Goal: Task Accomplishment & Management: Use online tool/utility

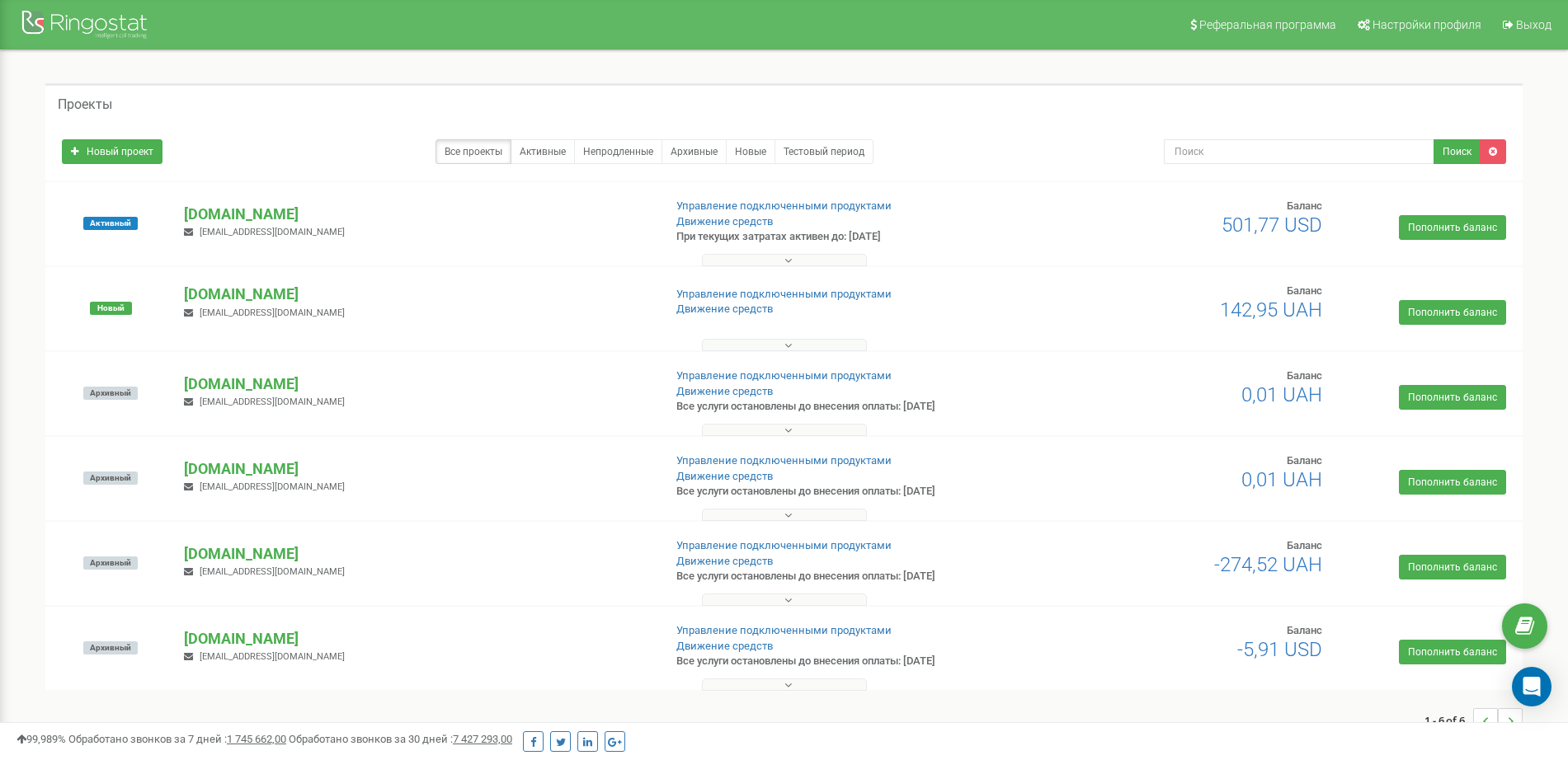
click at [1532, 91] on div "Проекты Новый проект Все проекты Активные Непродленные Архивные Новые Тестовый …" at bounding box center [784, 416] width 1502 height 666
click at [256, 215] on p "[DOMAIN_NAME]" at bounding box center [416, 214] width 465 height 21
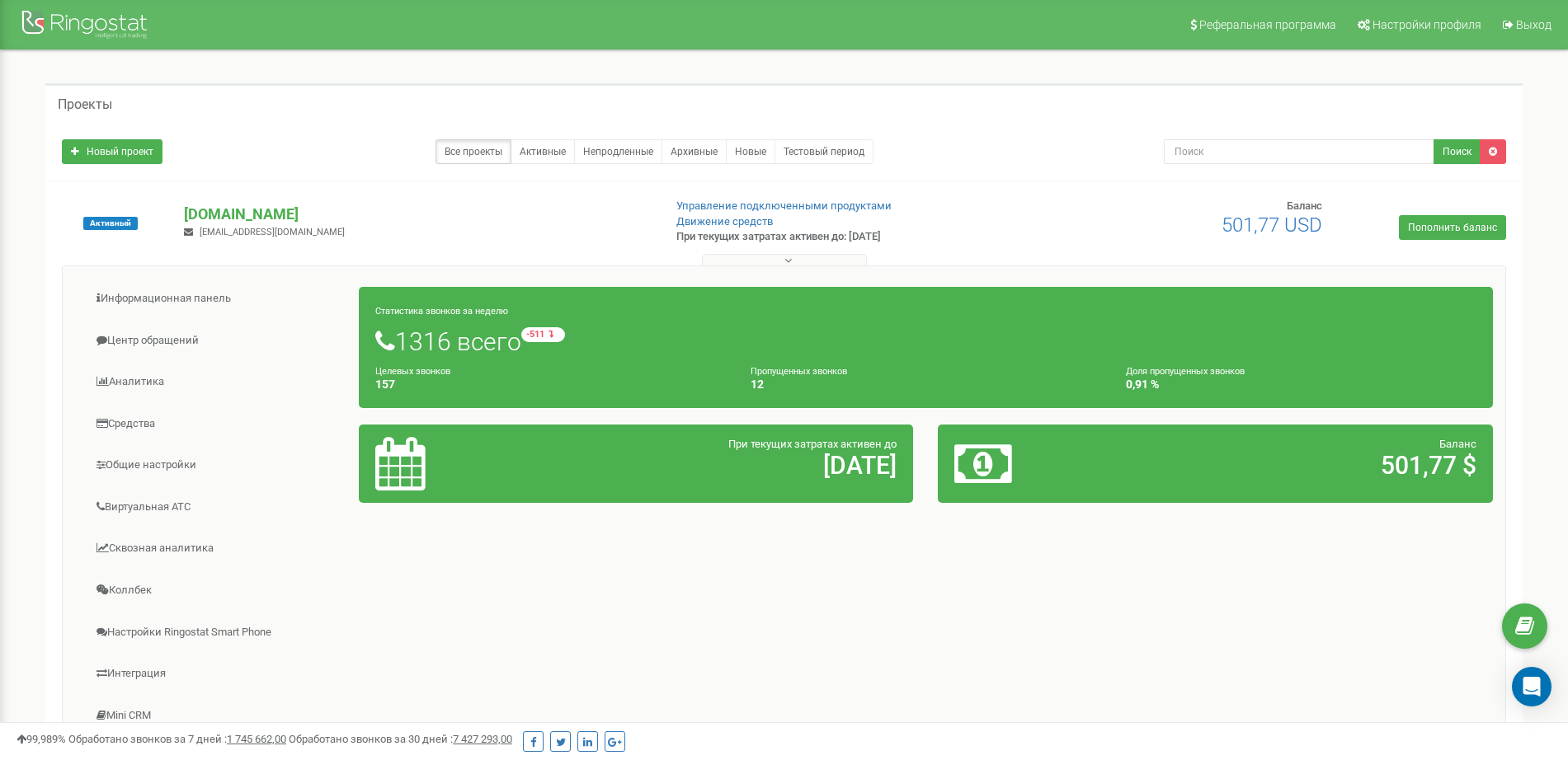
click at [0, 218] on div "Реферальная программа Настройки профиля Выход Проекты Новый проект Все проекты …" at bounding box center [784, 658] width 1568 height 1317
click at [185, 346] on link "Центр обращений" at bounding box center [217, 340] width 284 height 40
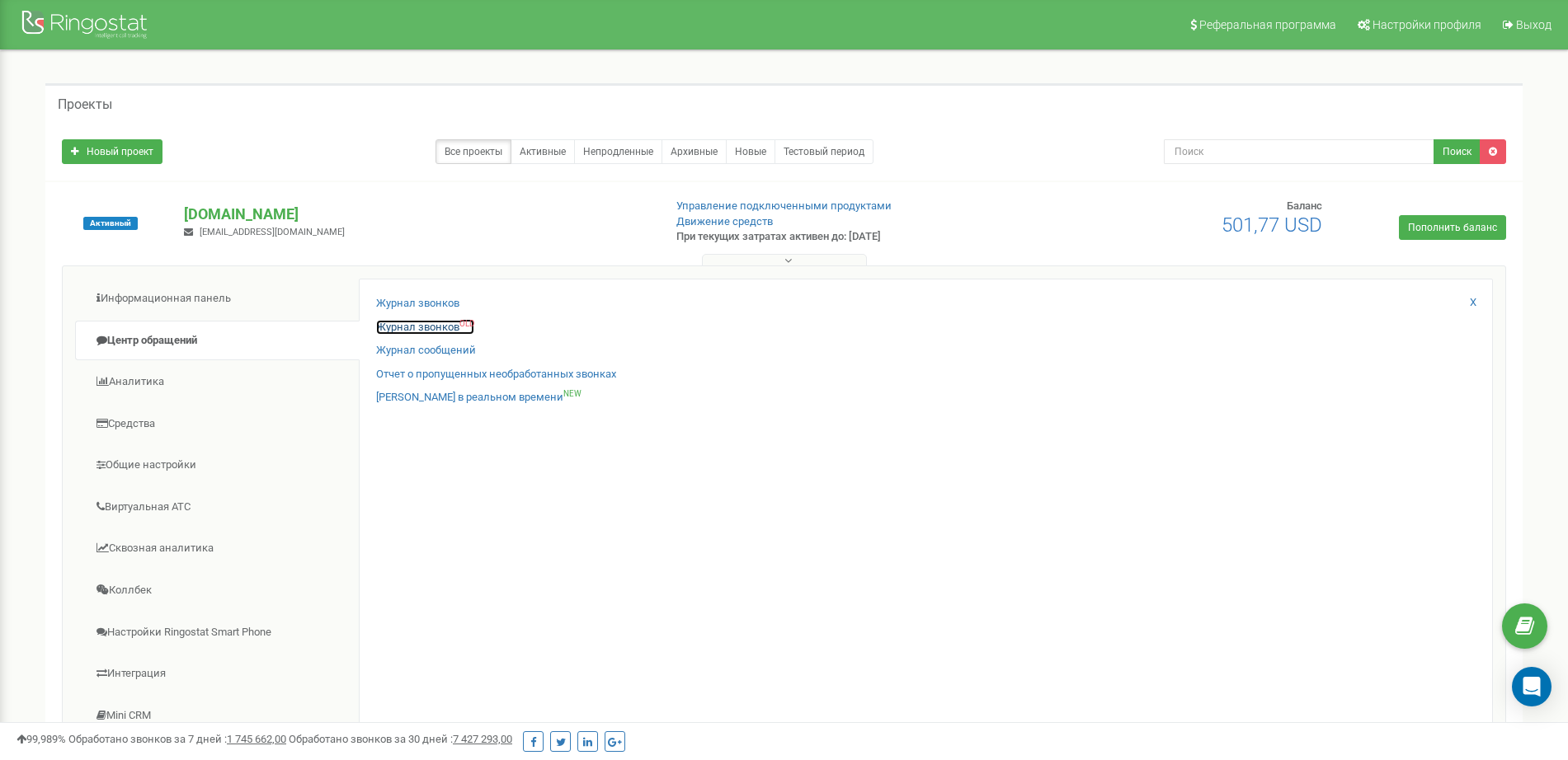
click at [389, 326] on link "Журнал звонков OLD" at bounding box center [425, 328] width 98 height 16
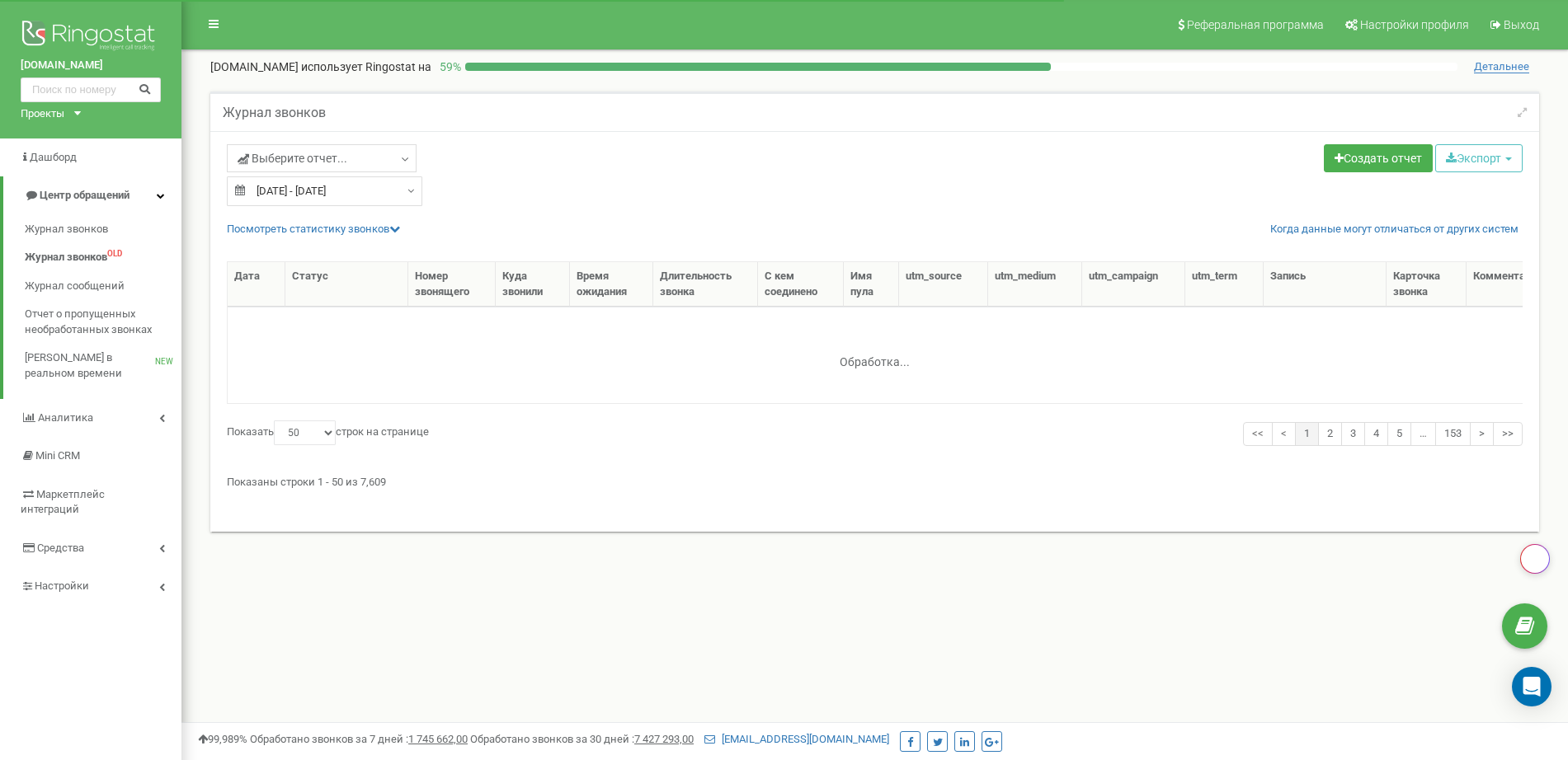
select select "50"
type input "24.08.2025"
type input "[DATE]"
click at [390, 188] on input "24.08.2025 - 23.09.2025" at bounding box center [324, 191] width 196 height 29
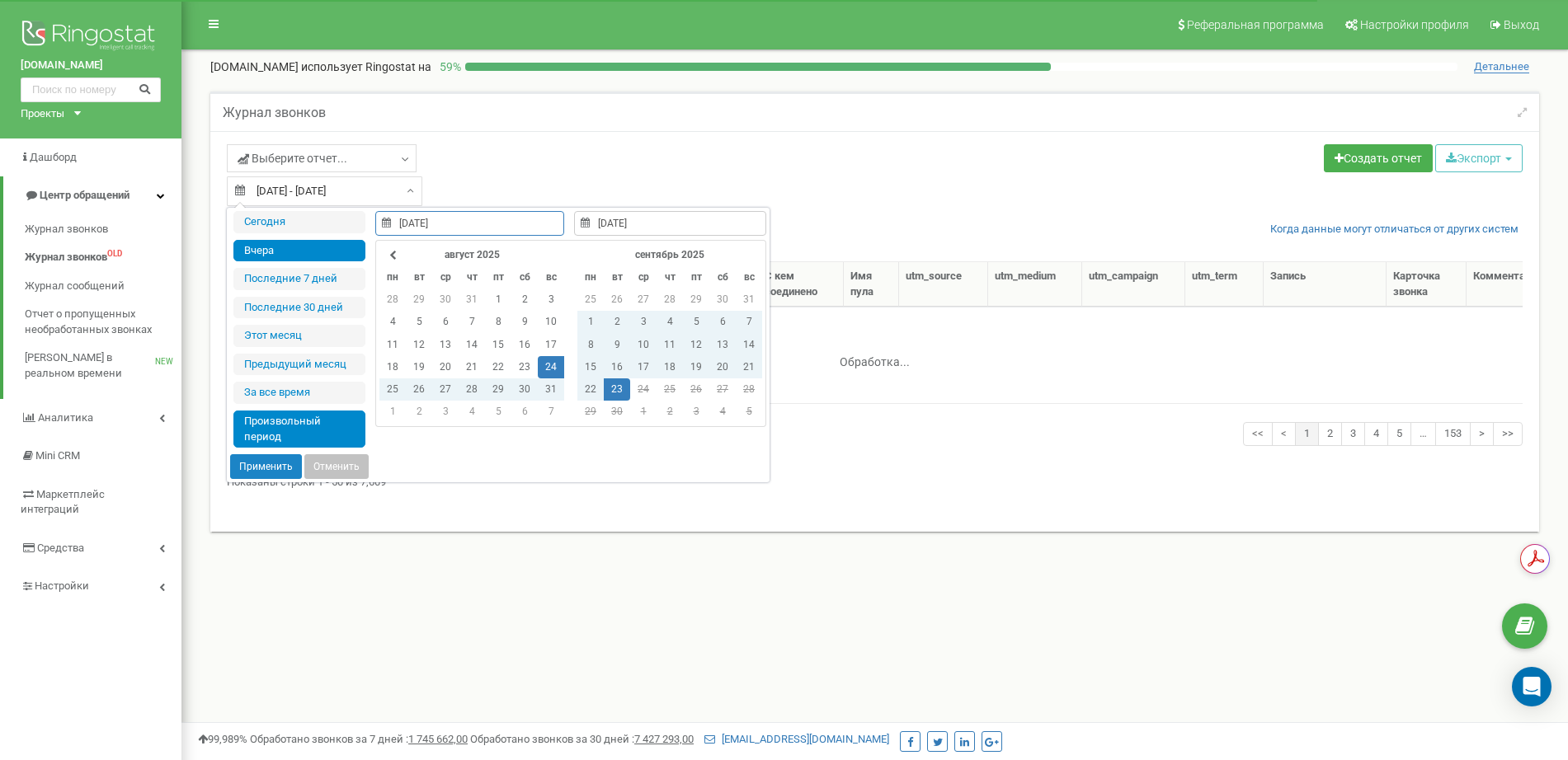
type input "[DATE]"
type input "24.08.2025"
type input "23.09.2025"
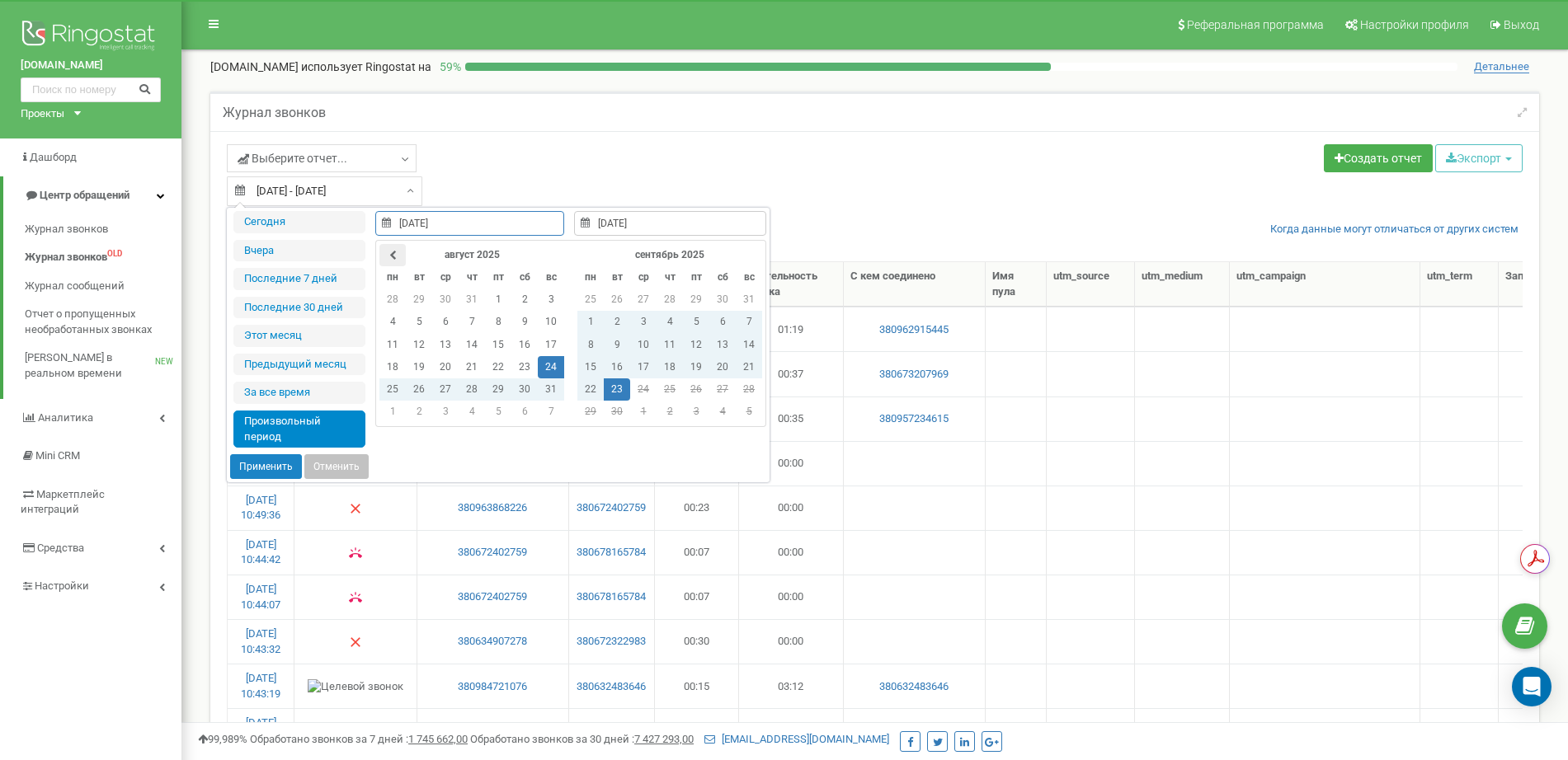
click at [392, 252] on icon at bounding box center [393, 255] width 7 height 10
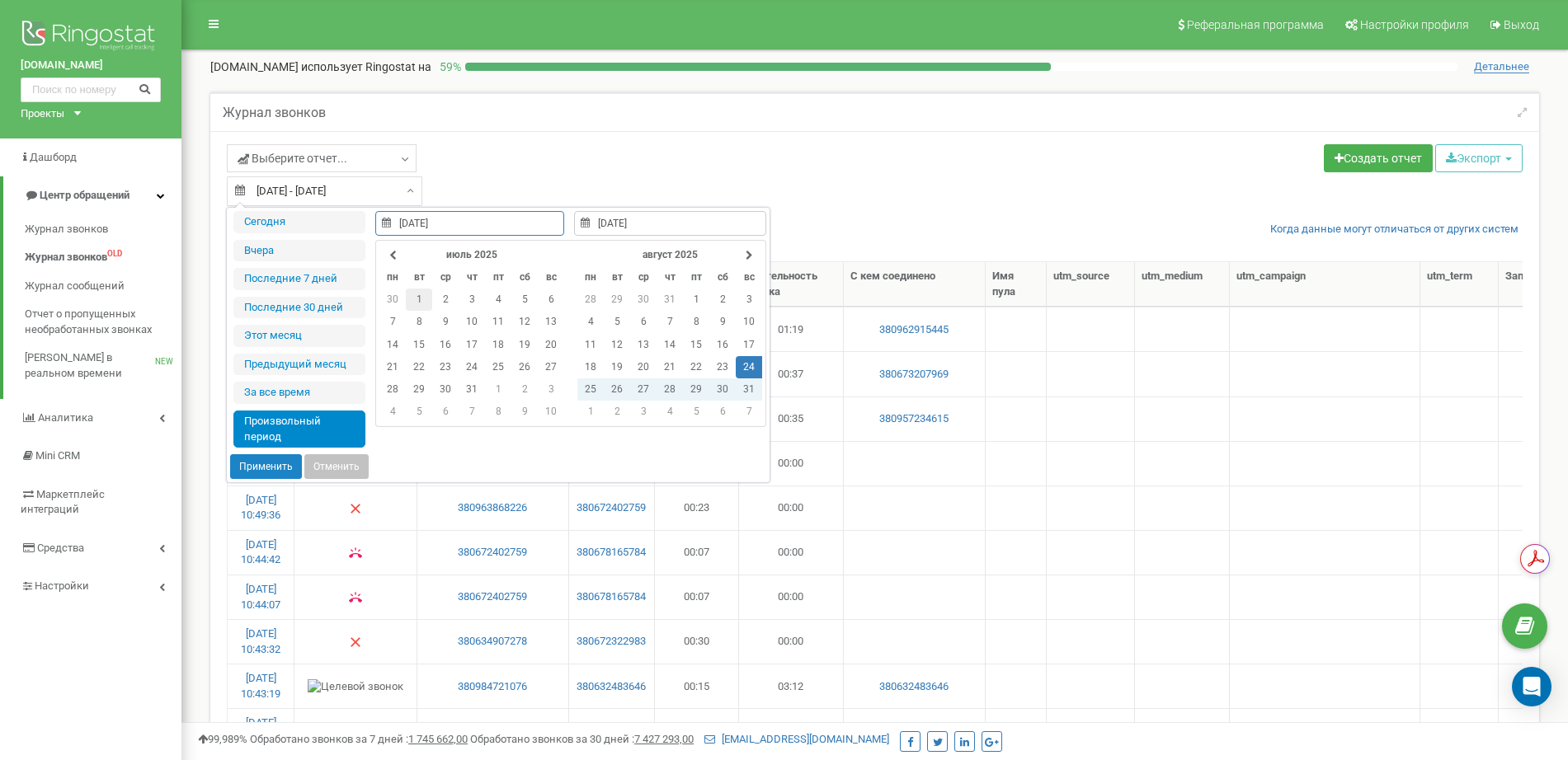
type input "01.07.2025"
click at [424, 290] on td "1" at bounding box center [419, 299] width 27 height 22
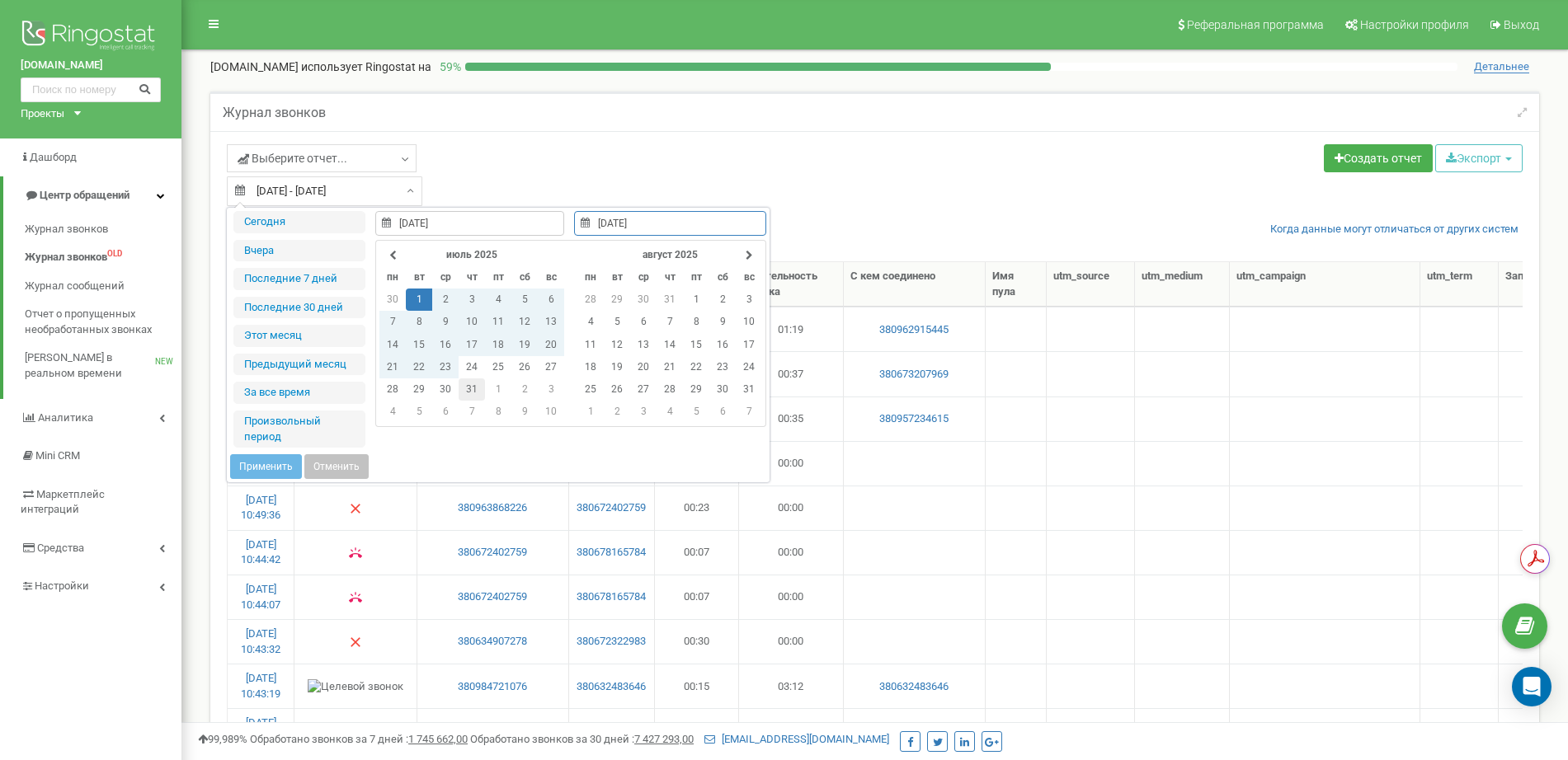
type input "31.07.2025"
click at [479, 386] on td "31" at bounding box center [472, 389] width 27 height 22
type input "01.07.2025"
click at [279, 466] on button "Применить" at bounding box center [266, 467] width 71 height 25
type input "01.07.2025 - 31.07.2025"
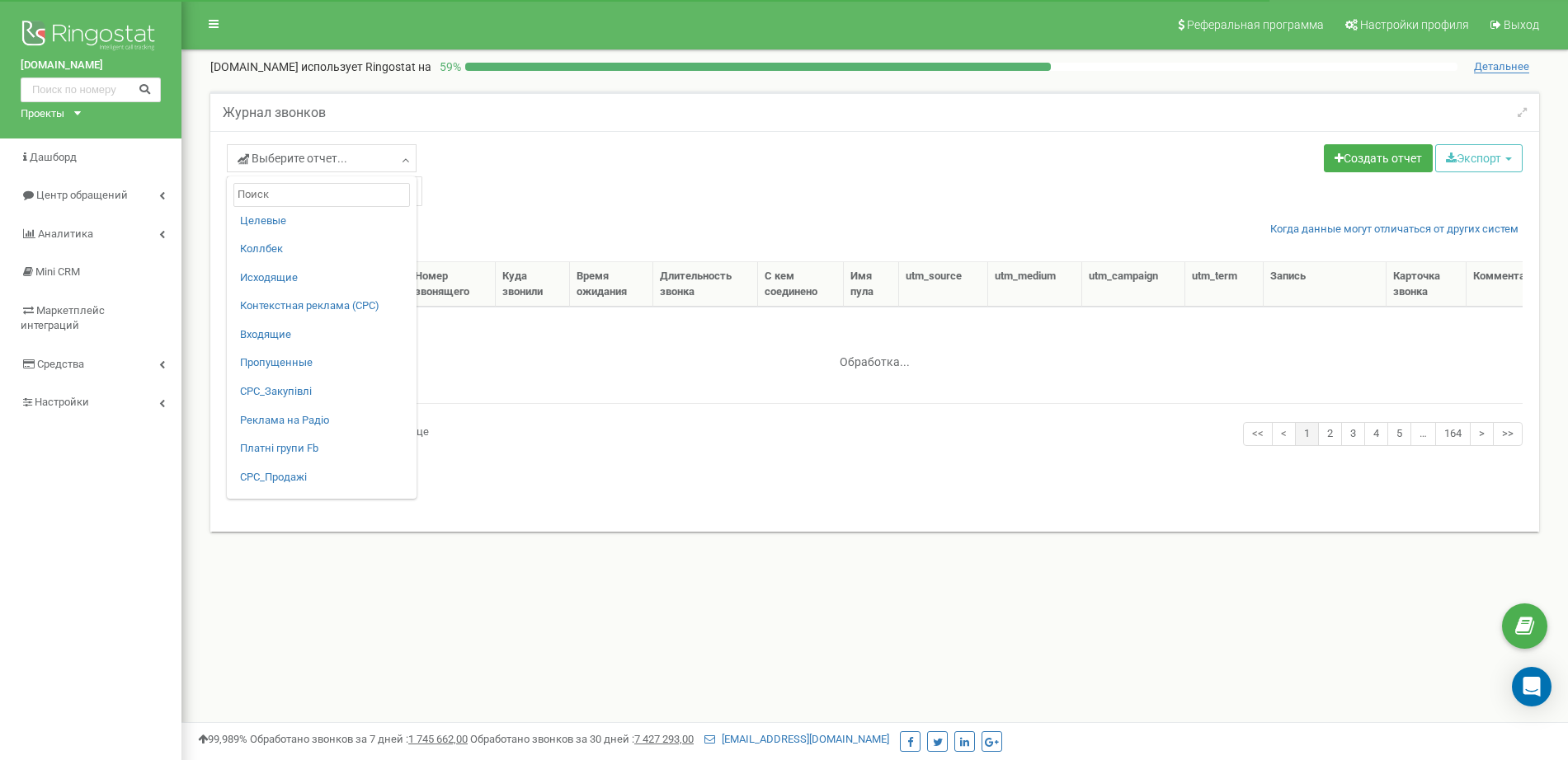
select select "50"
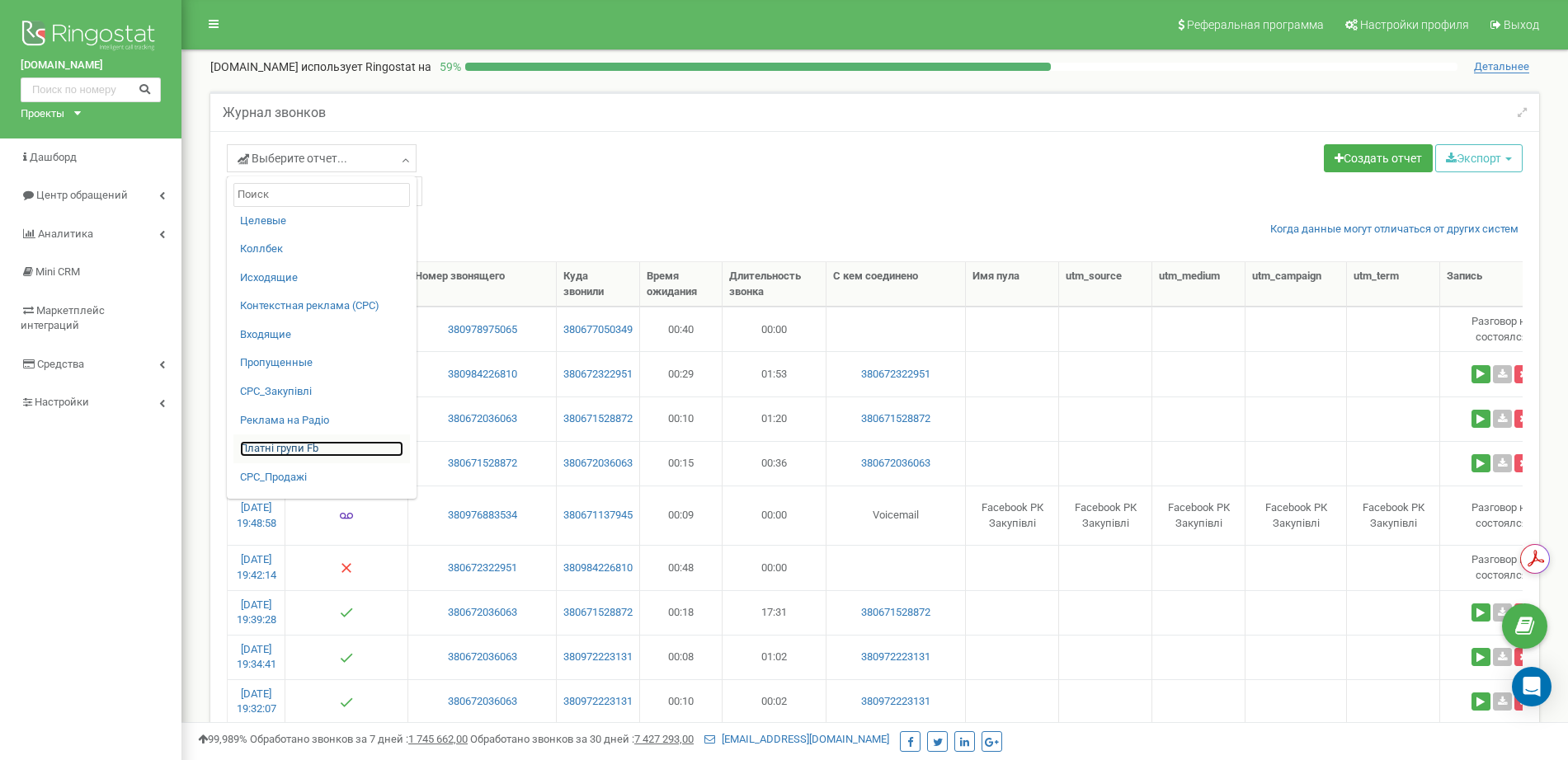
click at [306, 445] on link "Платні групи Fb" at bounding box center [322, 449] width 164 height 16
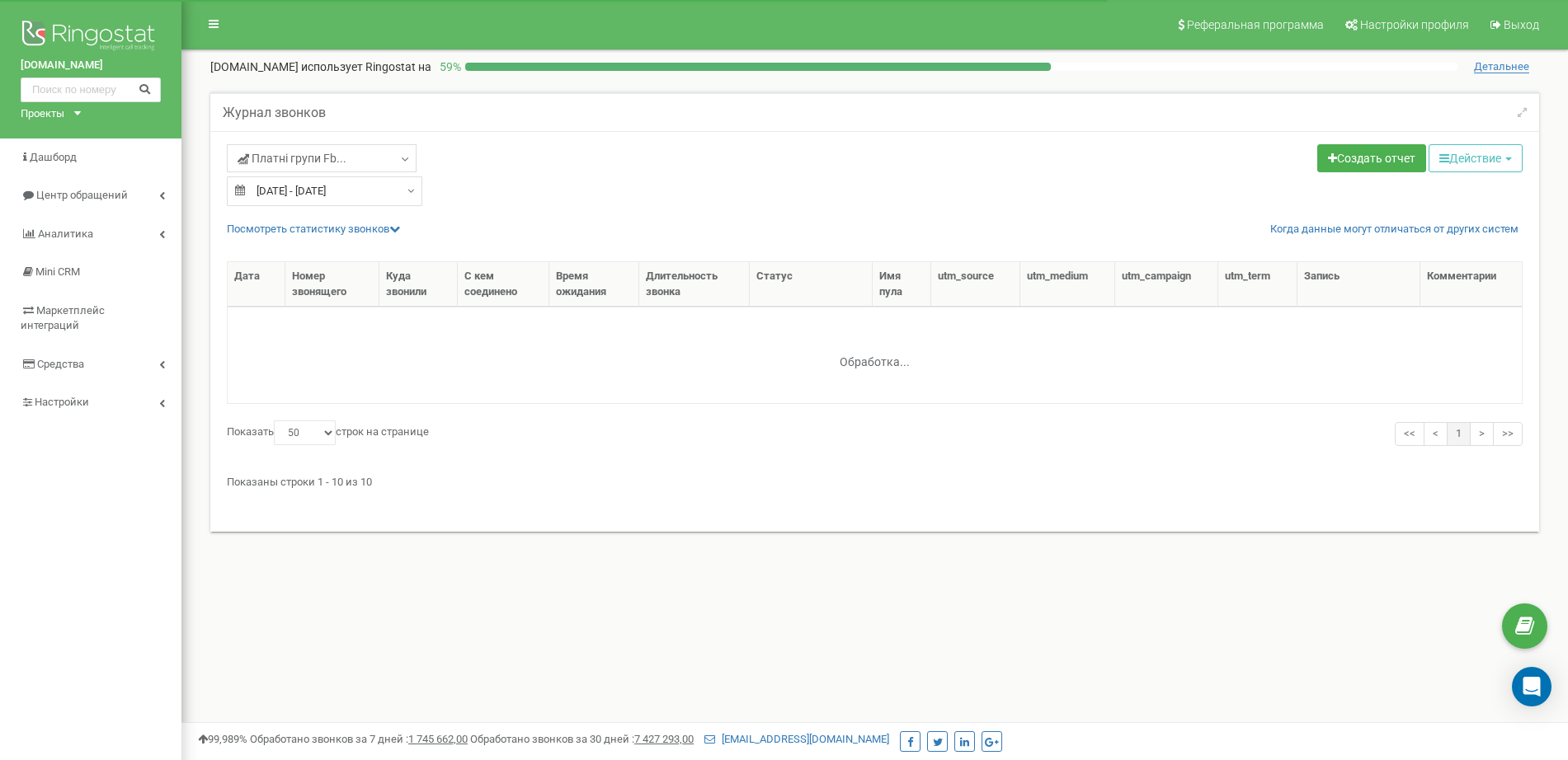
select select "50"
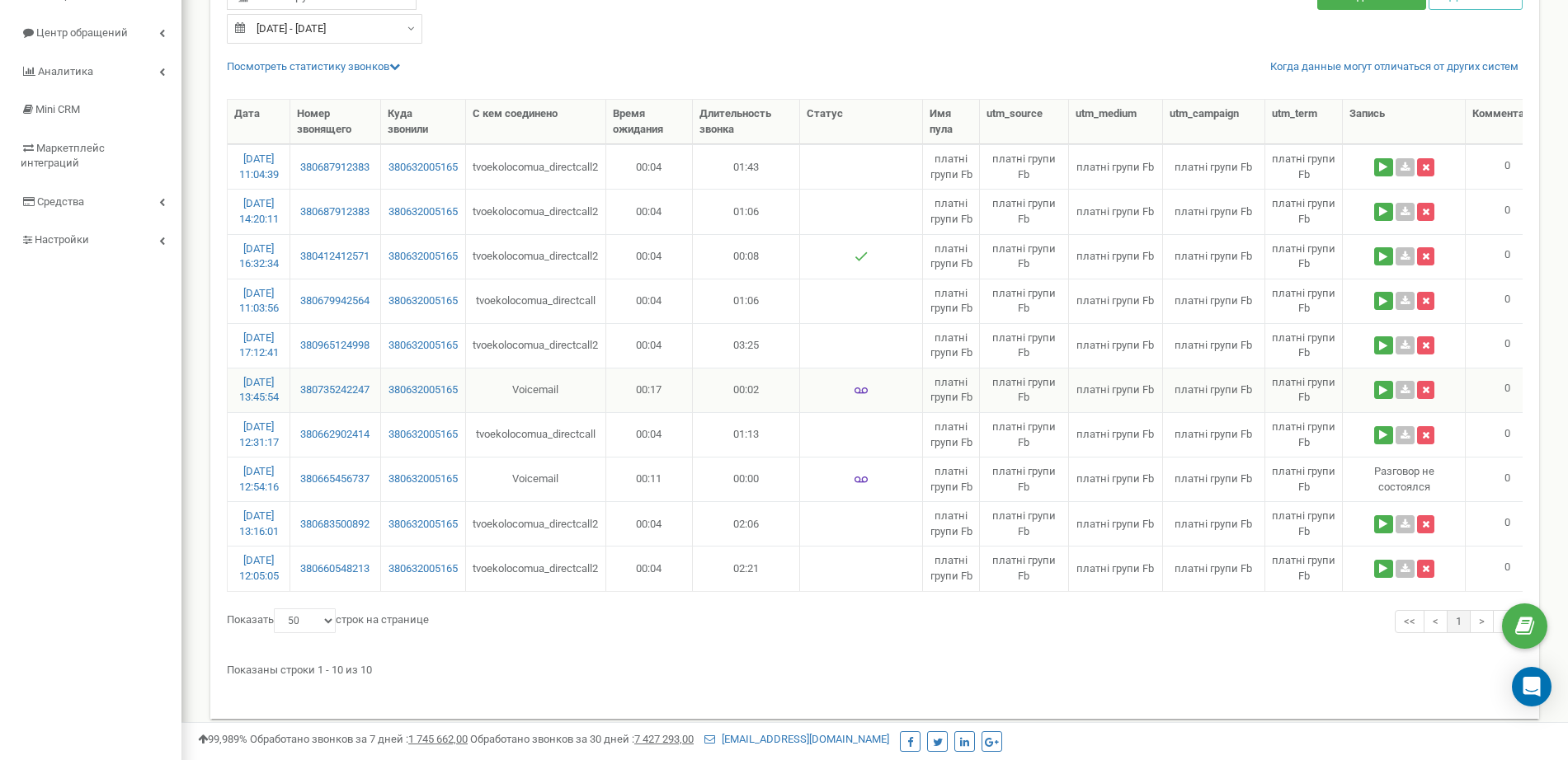
scroll to position [105, 0]
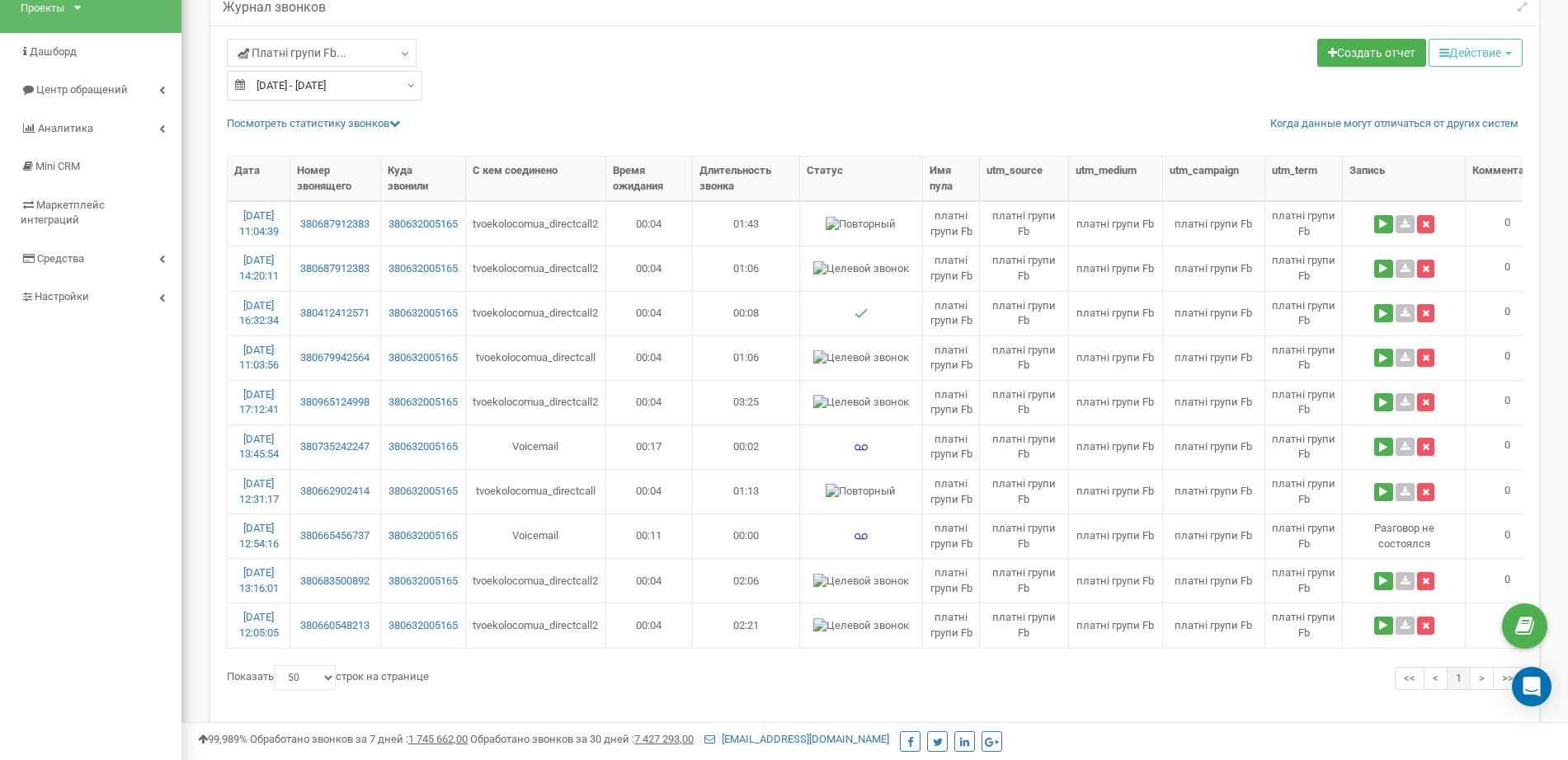
click at [394, 86] on input "[DATE] - [DATE]" at bounding box center [324, 85] width 196 height 29
type input "[DATE]"
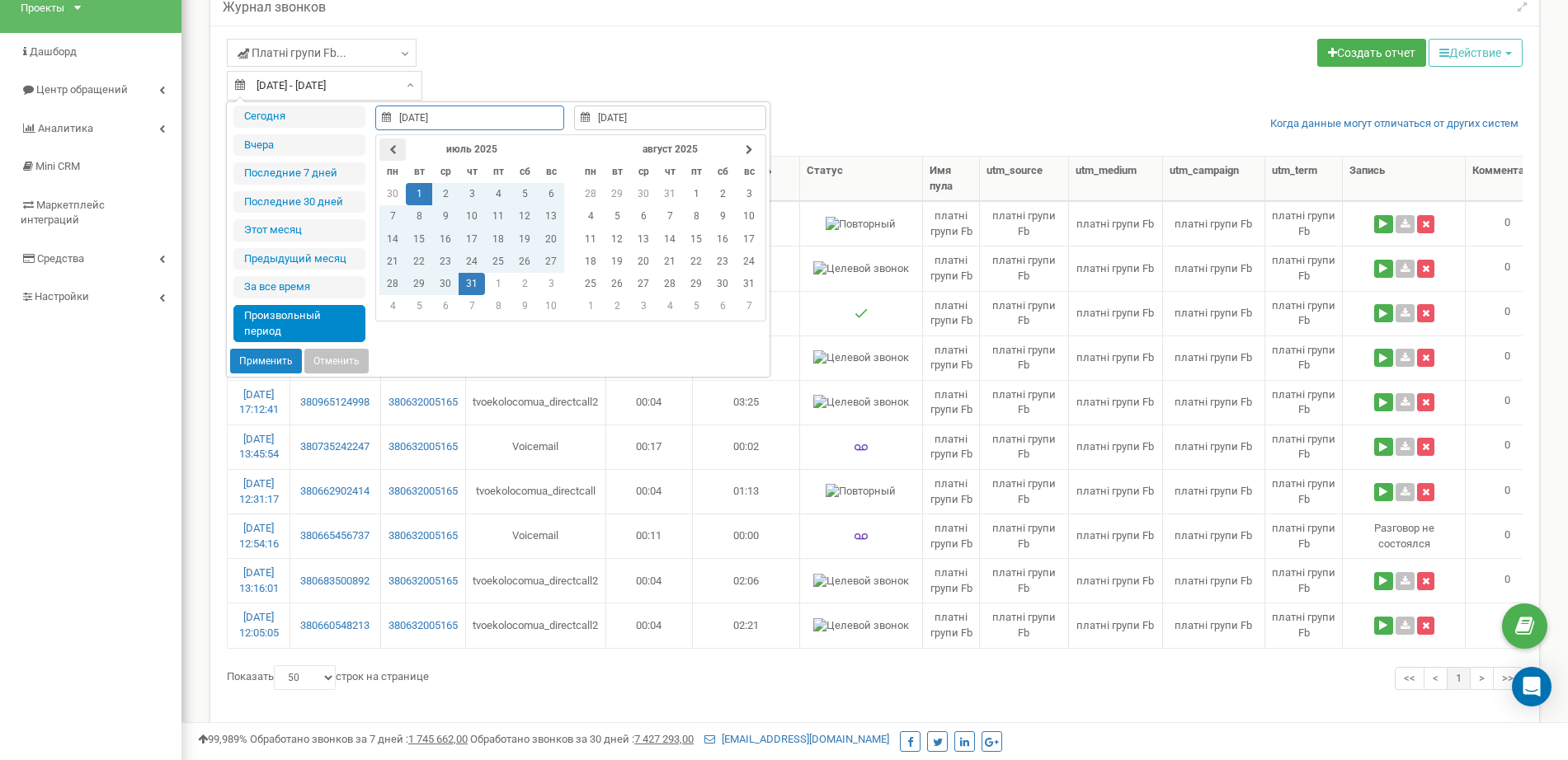
click at [390, 146] on icon at bounding box center [393, 149] width 7 height 10
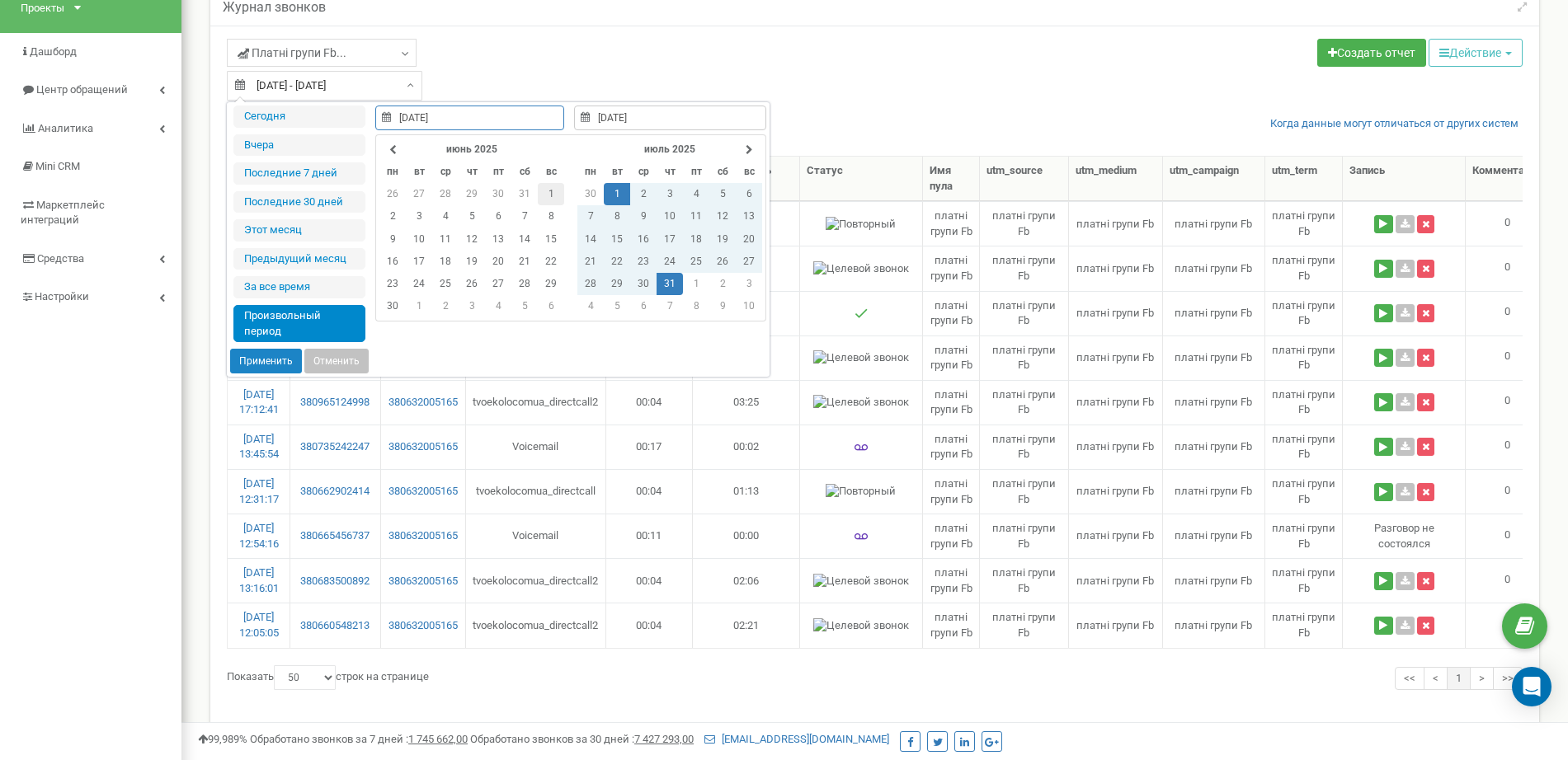
type input "01.06.2025"
click at [548, 190] on td "1" at bounding box center [551, 194] width 27 height 22
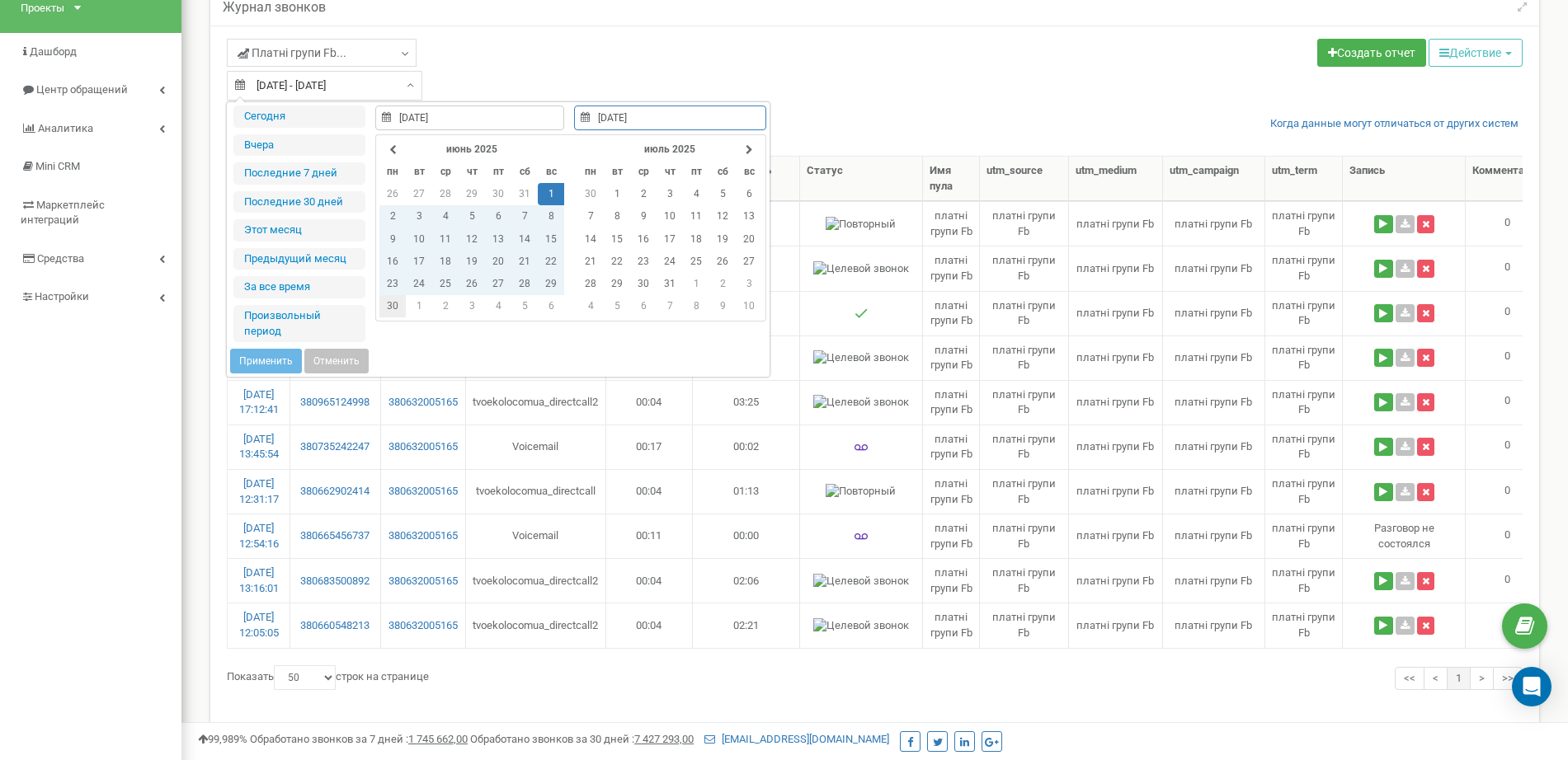
type input "30.06.2025"
click at [398, 302] on td "30" at bounding box center [393, 305] width 27 height 22
type input "[DATE]"
click at [277, 359] on button "Применить" at bounding box center [266, 361] width 71 height 25
type input "[DATE] - [DATE]"
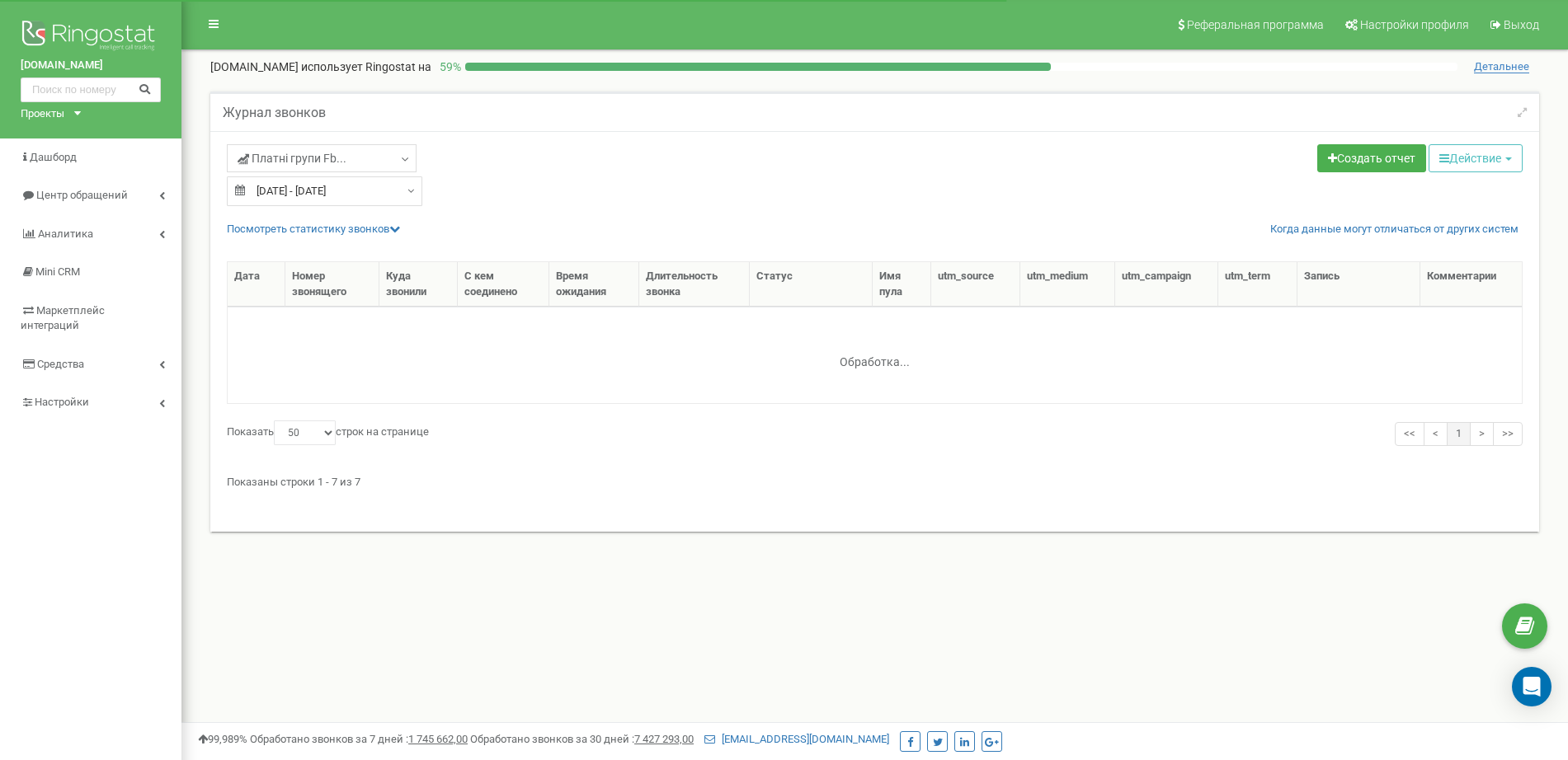
select select "50"
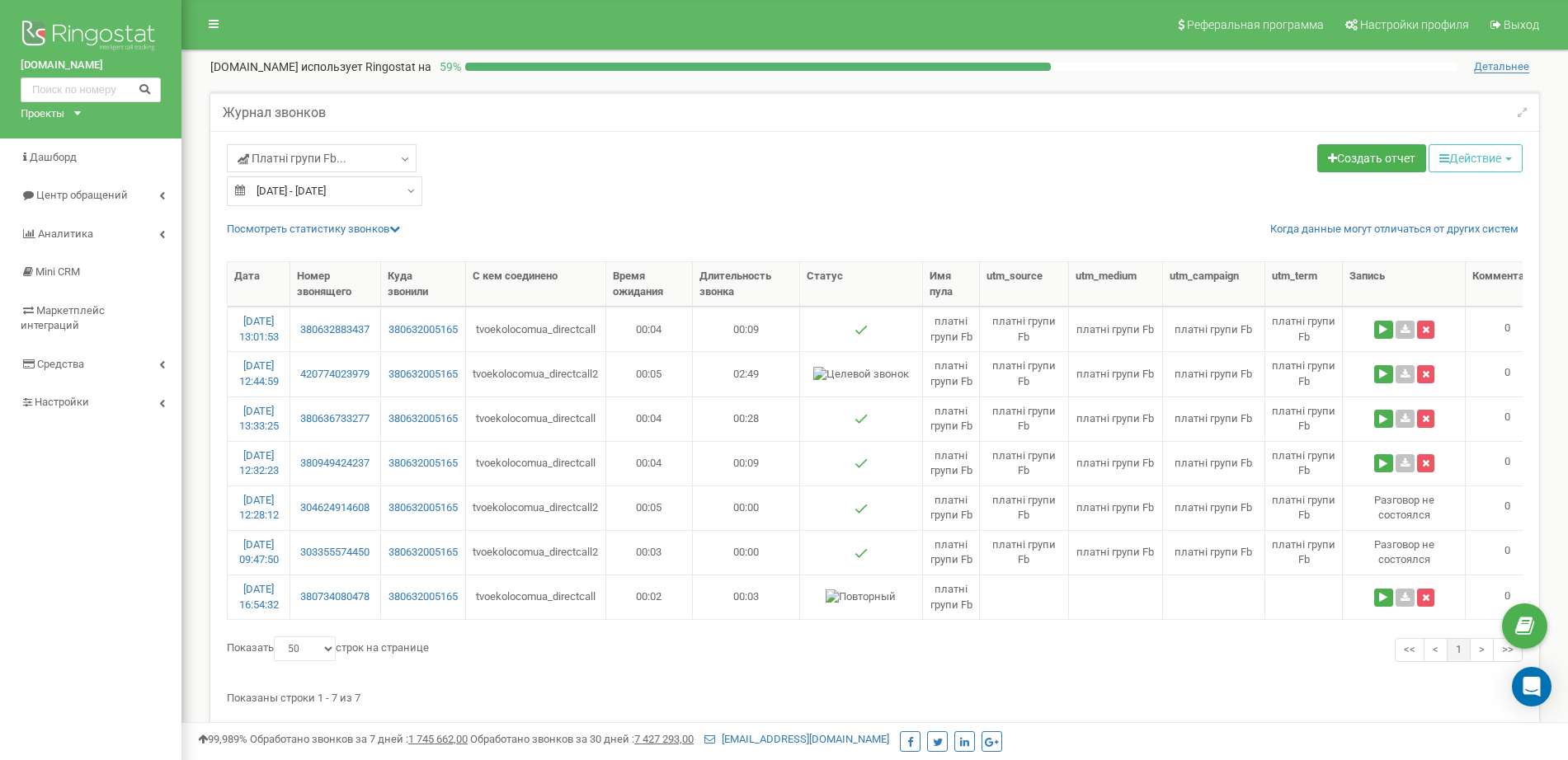
type input "[DATE]"
click at [387, 196] on input "[DATE] - [DATE]" at bounding box center [324, 191] width 196 height 29
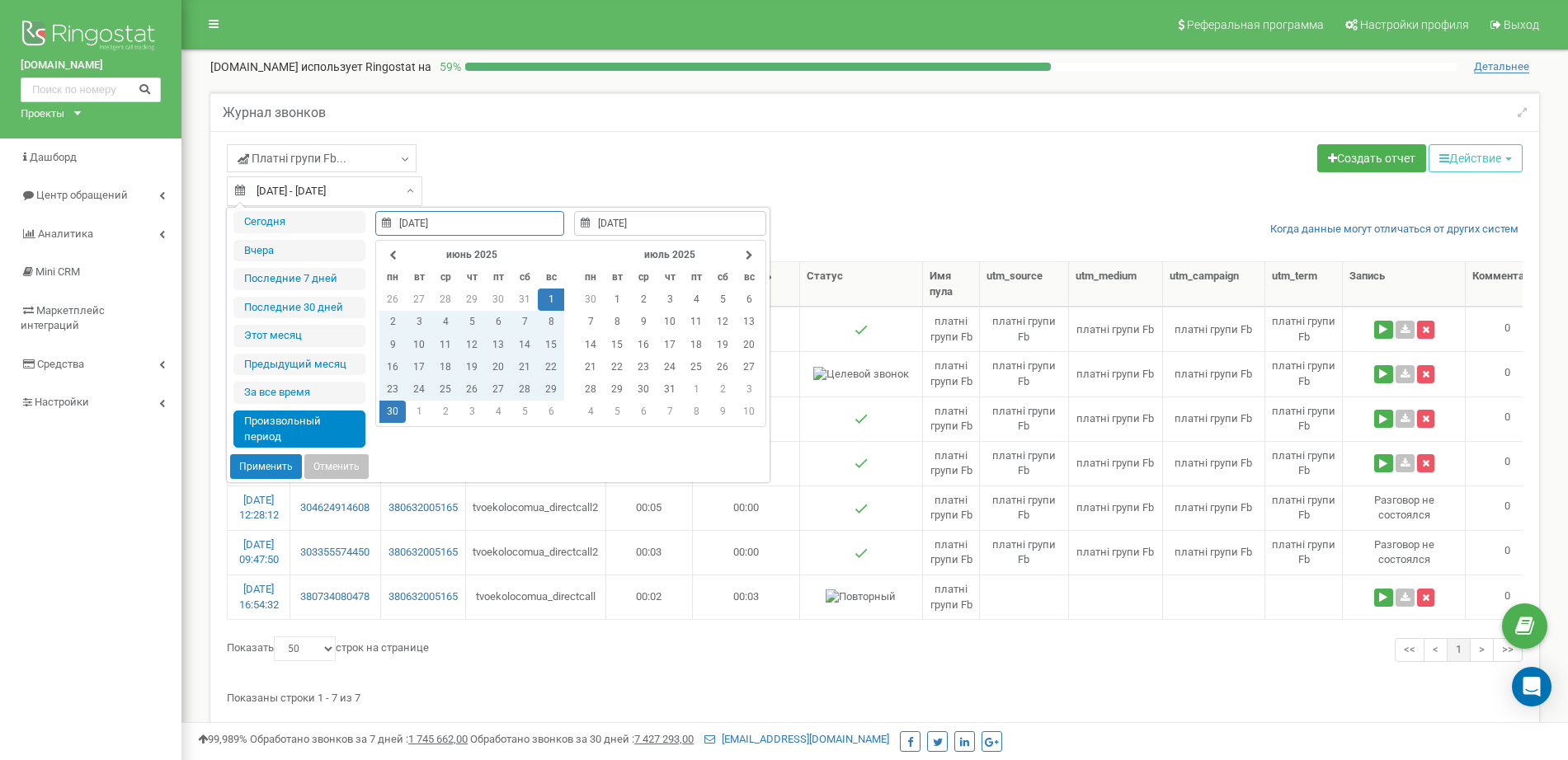
type input "01.09.2025"
type input "23.09.2025"
type input "01.06.2025"
type input "30.06.2025"
type input "01.09.2025"
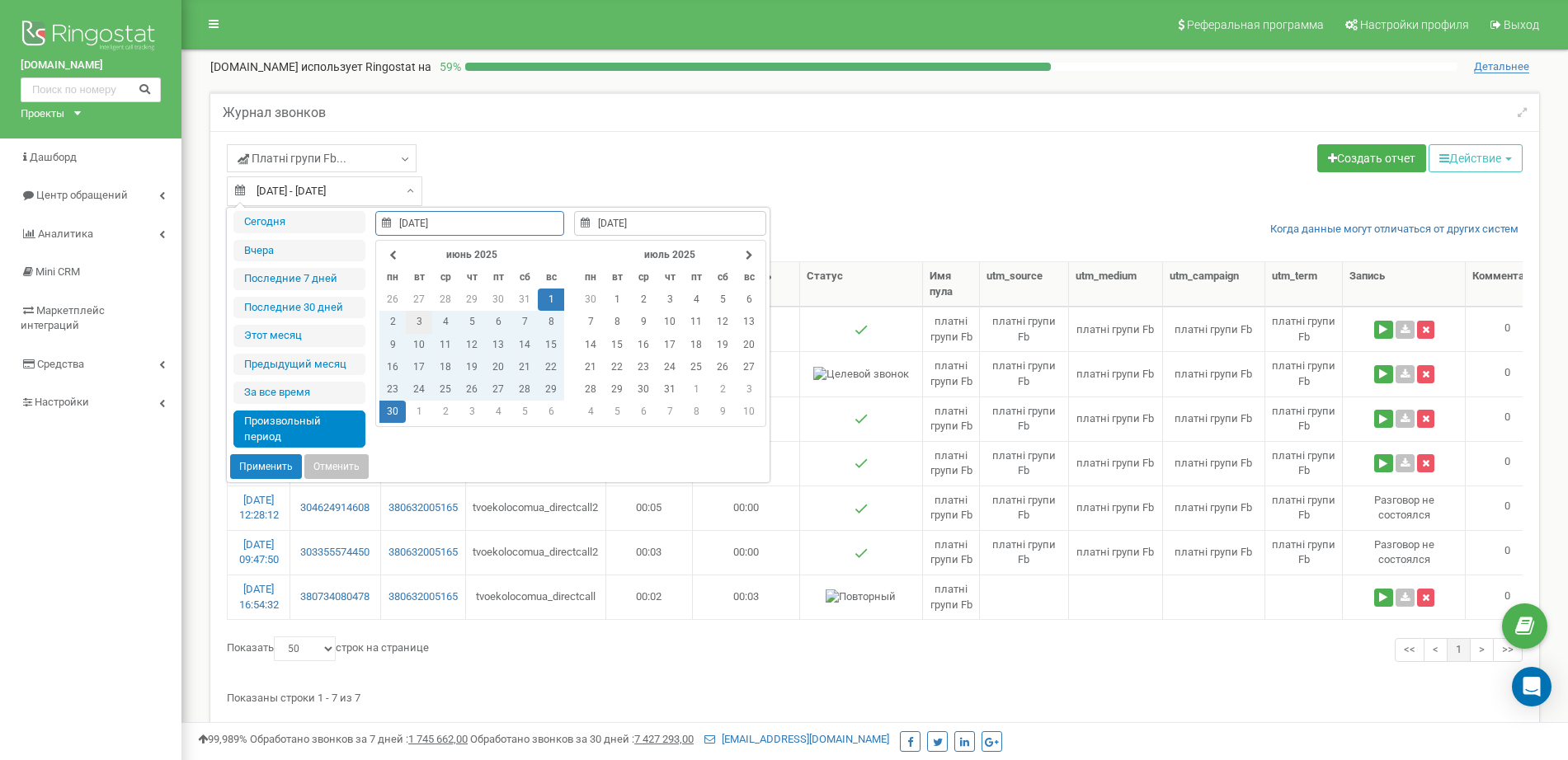
type input "23.09.2025"
type input "01.06.2025"
type input "30.06.2025"
click at [738, 252] on th at bounding box center [749, 255] width 27 height 22
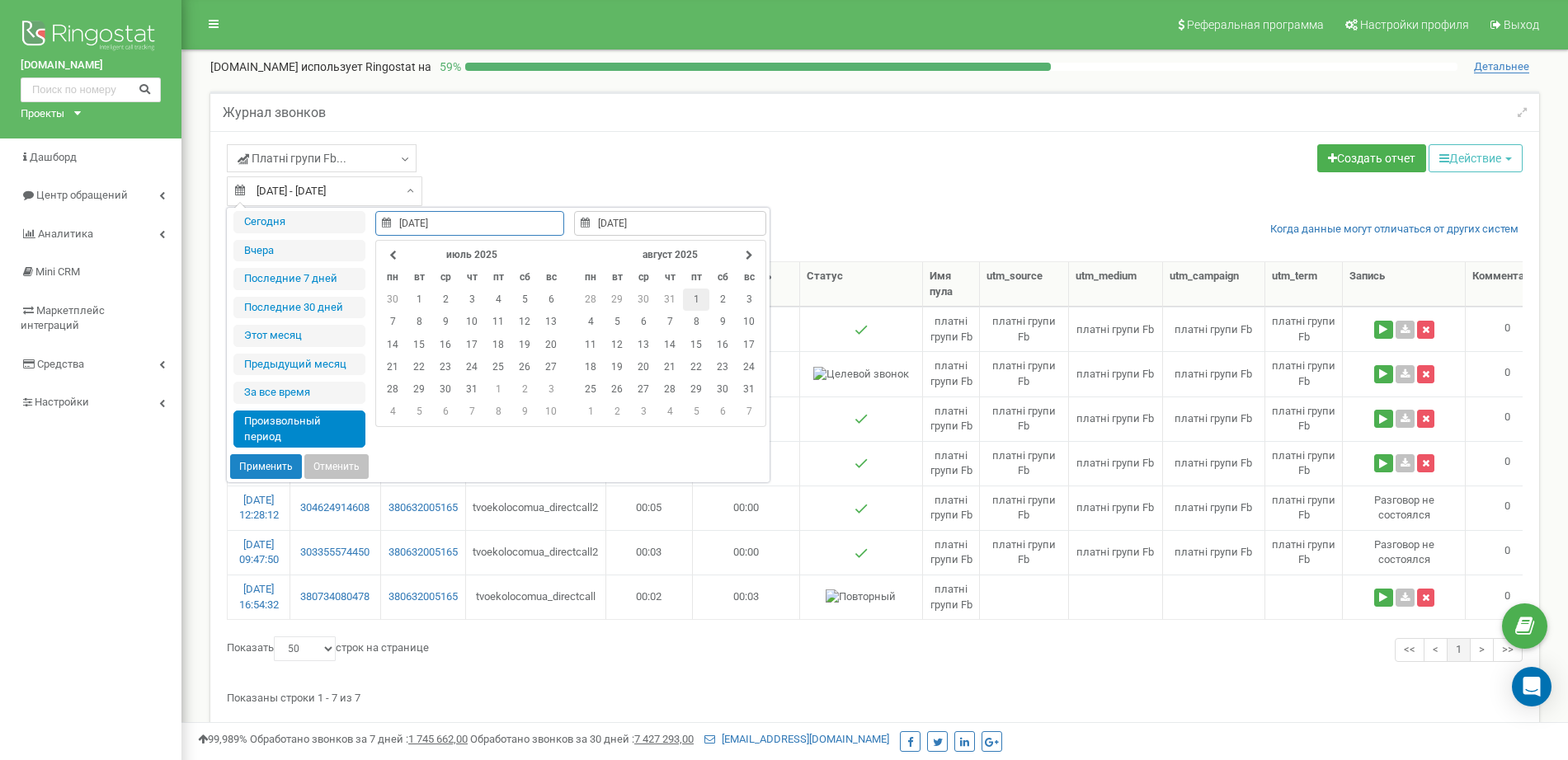
type input "[DATE]"
click at [691, 292] on td "1" at bounding box center [696, 299] width 27 height 22
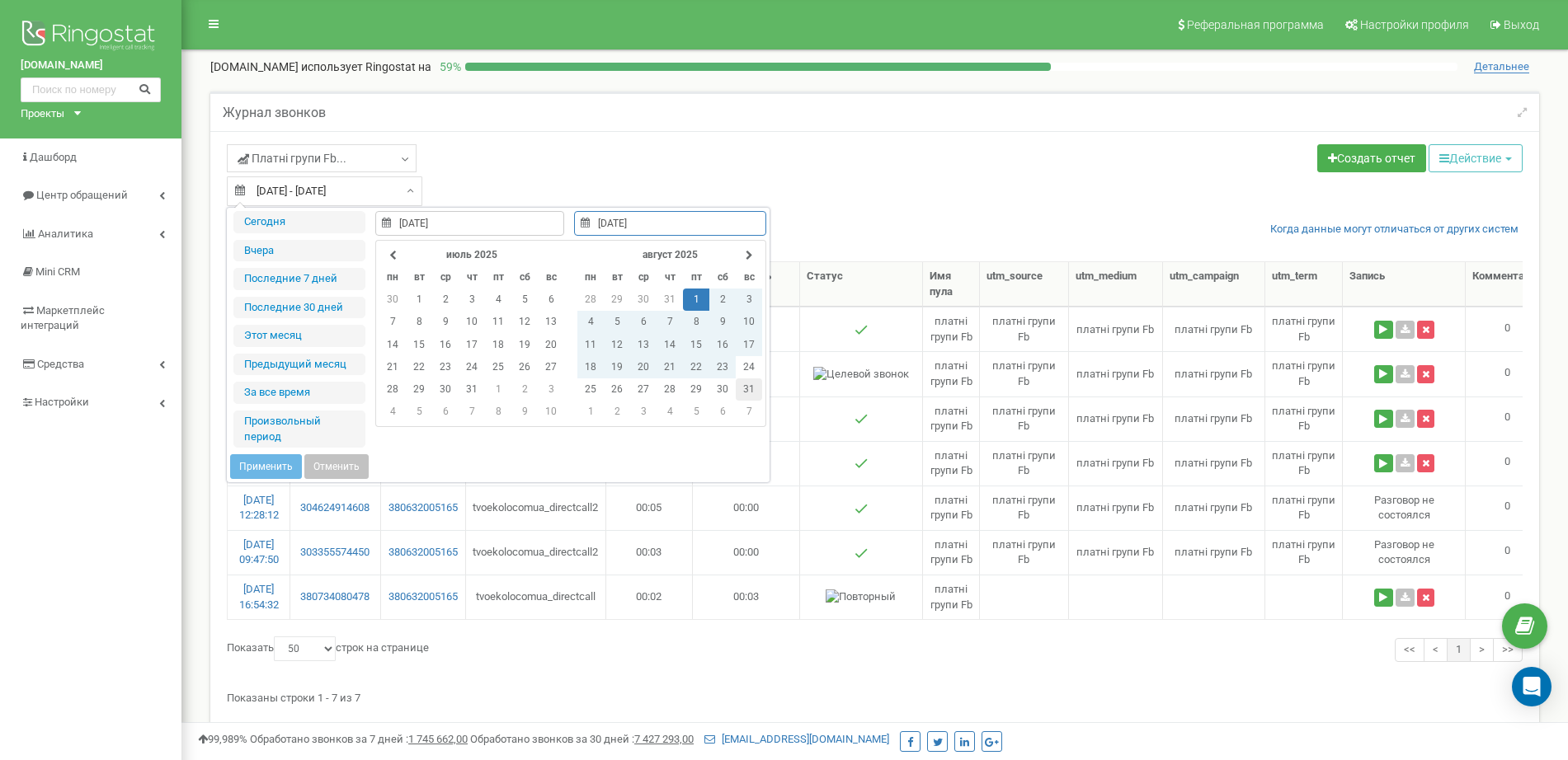
type input "[DATE]"
click at [742, 389] on td "31" at bounding box center [749, 389] width 27 height 22
type input "[DATE]"
click at [265, 459] on button "Применить" at bounding box center [266, 467] width 71 height 25
type input "[DATE] - [DATE]"
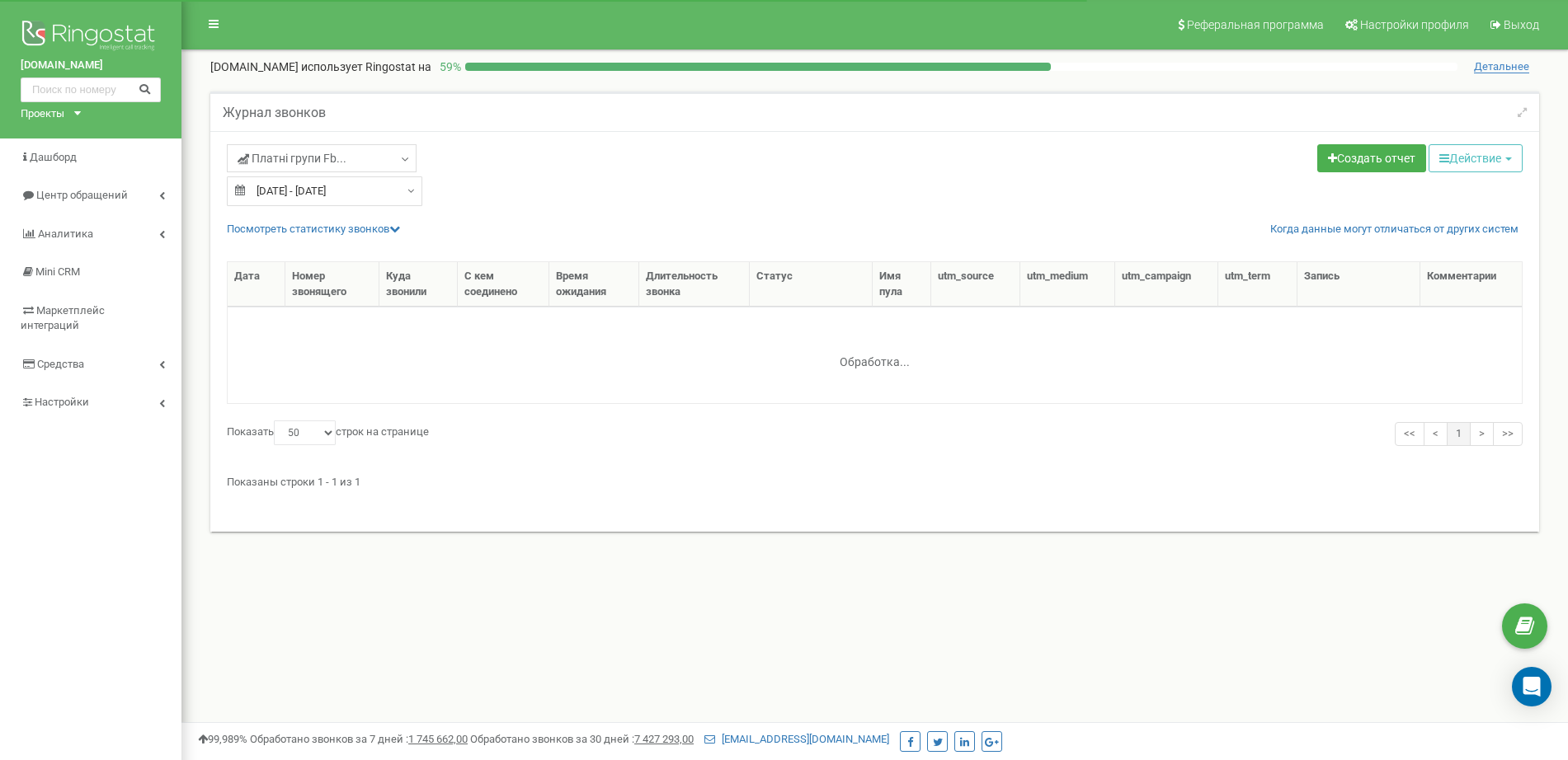
select select "50"
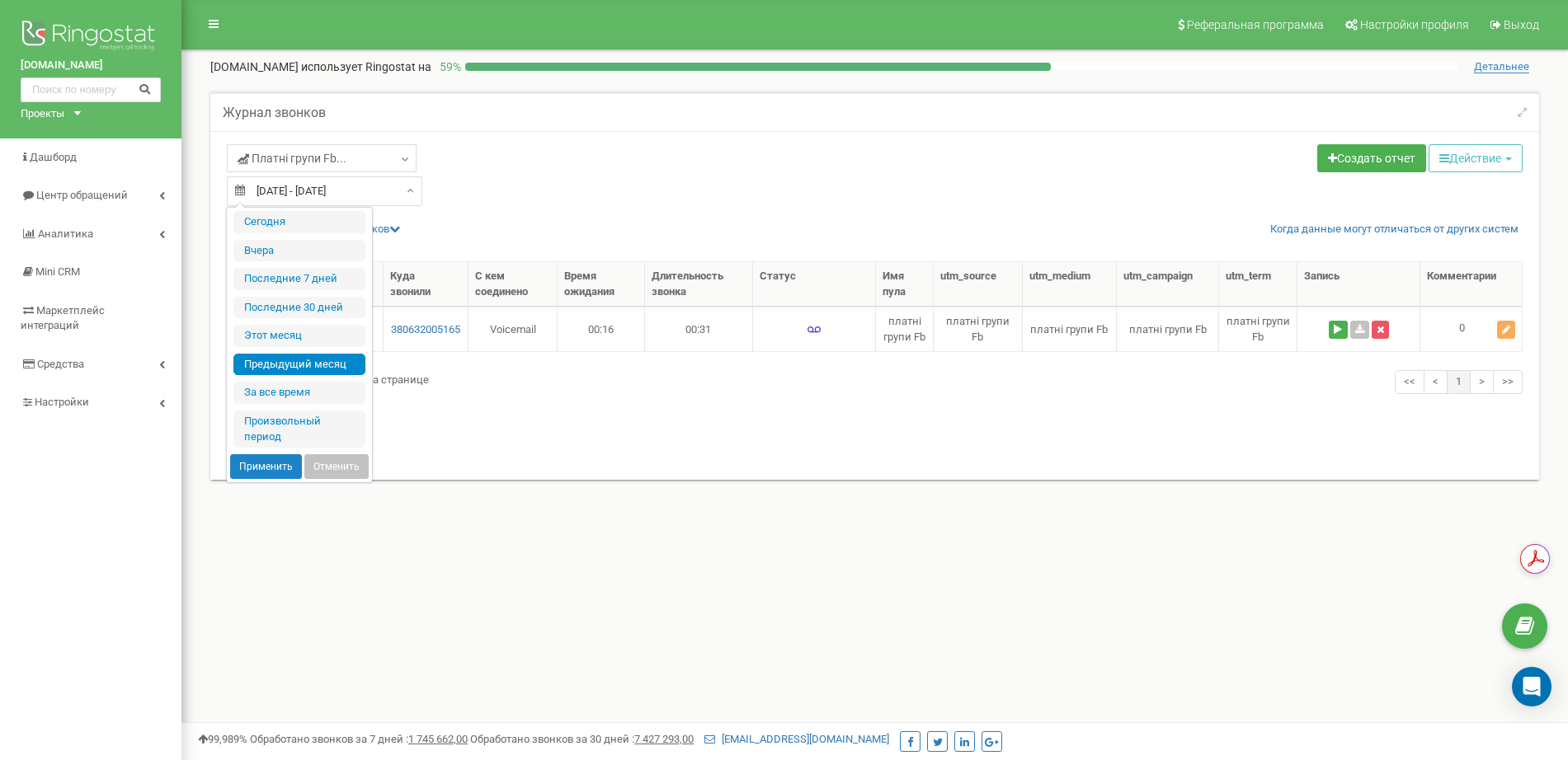
click at [359, 191] on input "[DATE] - [DATE]" at bounding box center [324, 191] width 196 height 29
click at [284, 328] on li "Этот месяц" at bounding box center [299, 336] width 132 height 22
type input "[DATE] - [DATE]"
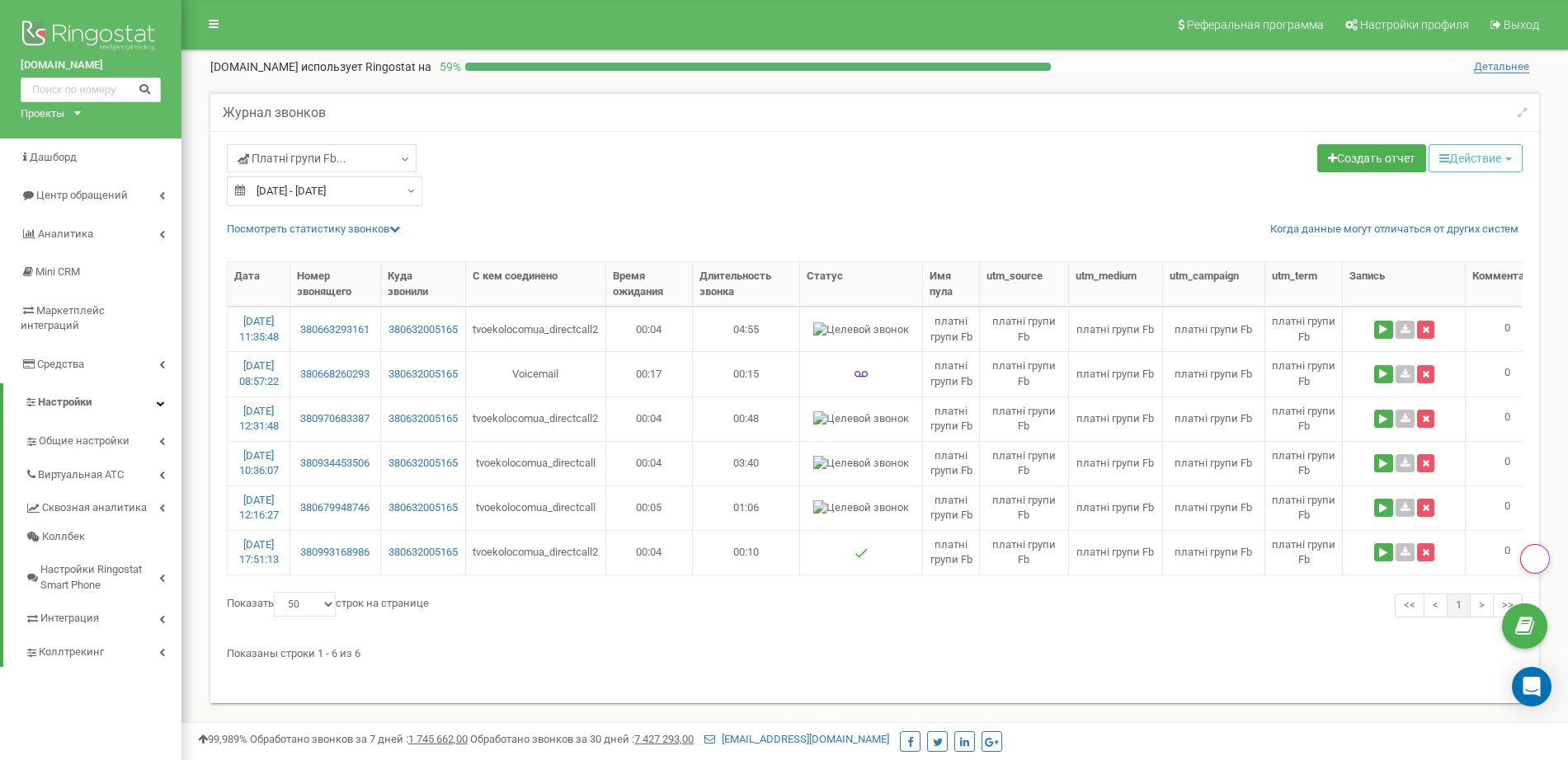
select select "50"
click at [83, 645] on span "Коллтрекинг" at bounding box center [71, 653] width 65 height 16
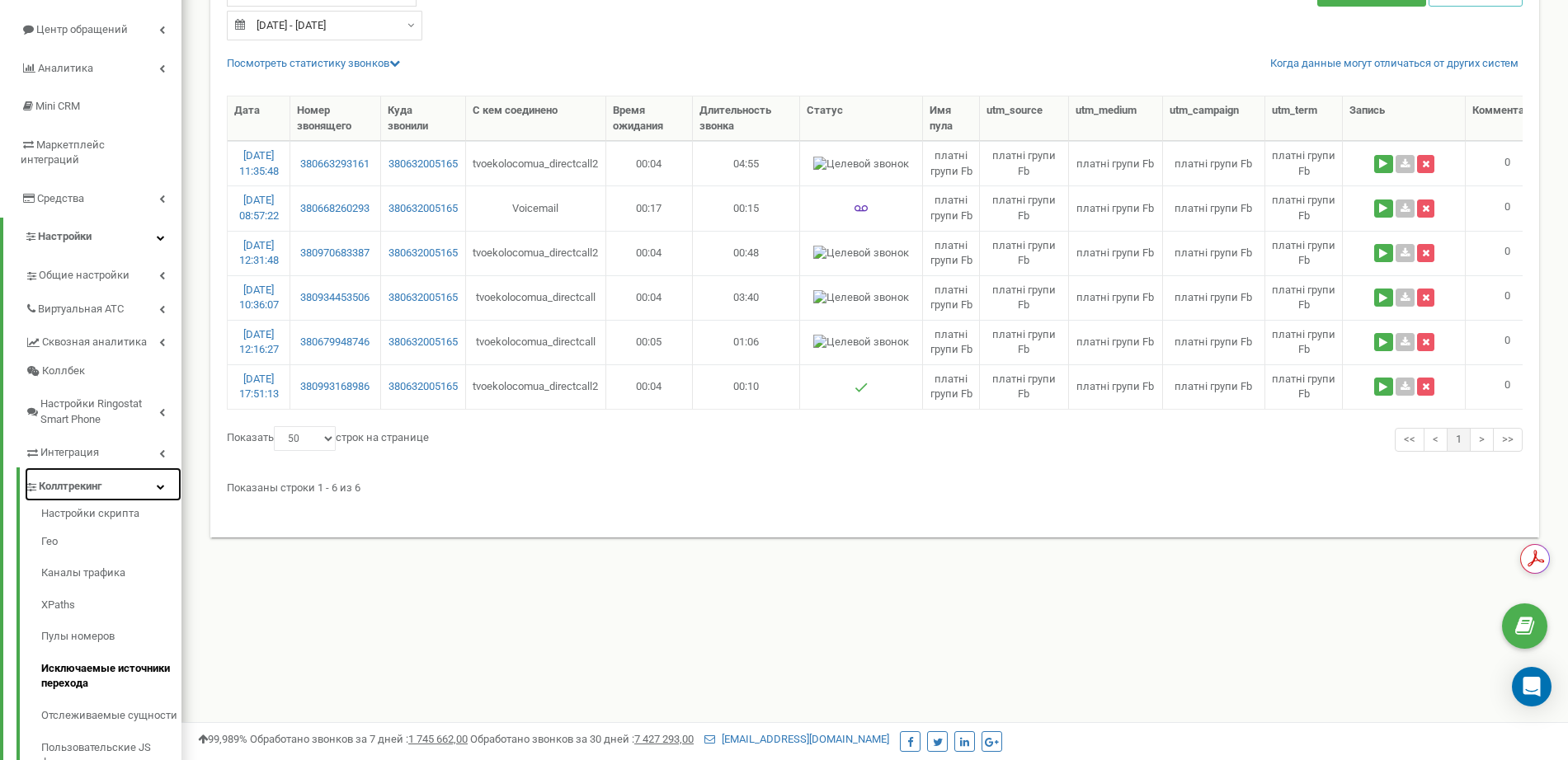
scroll to position [230, 0]
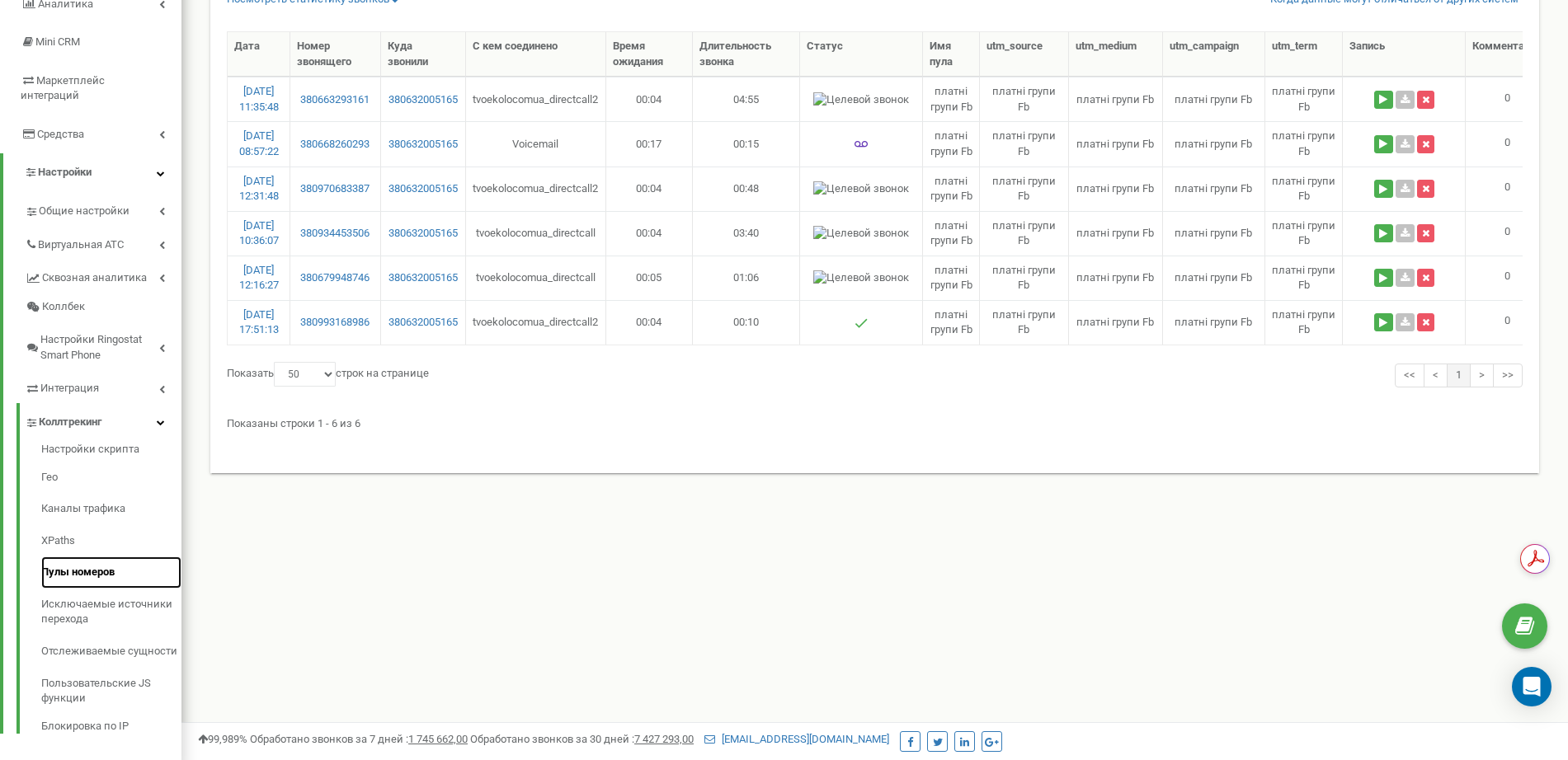
click at [88, 563] on link "Пулы номеров" at bounding box center [111, 572] width 140 height 32
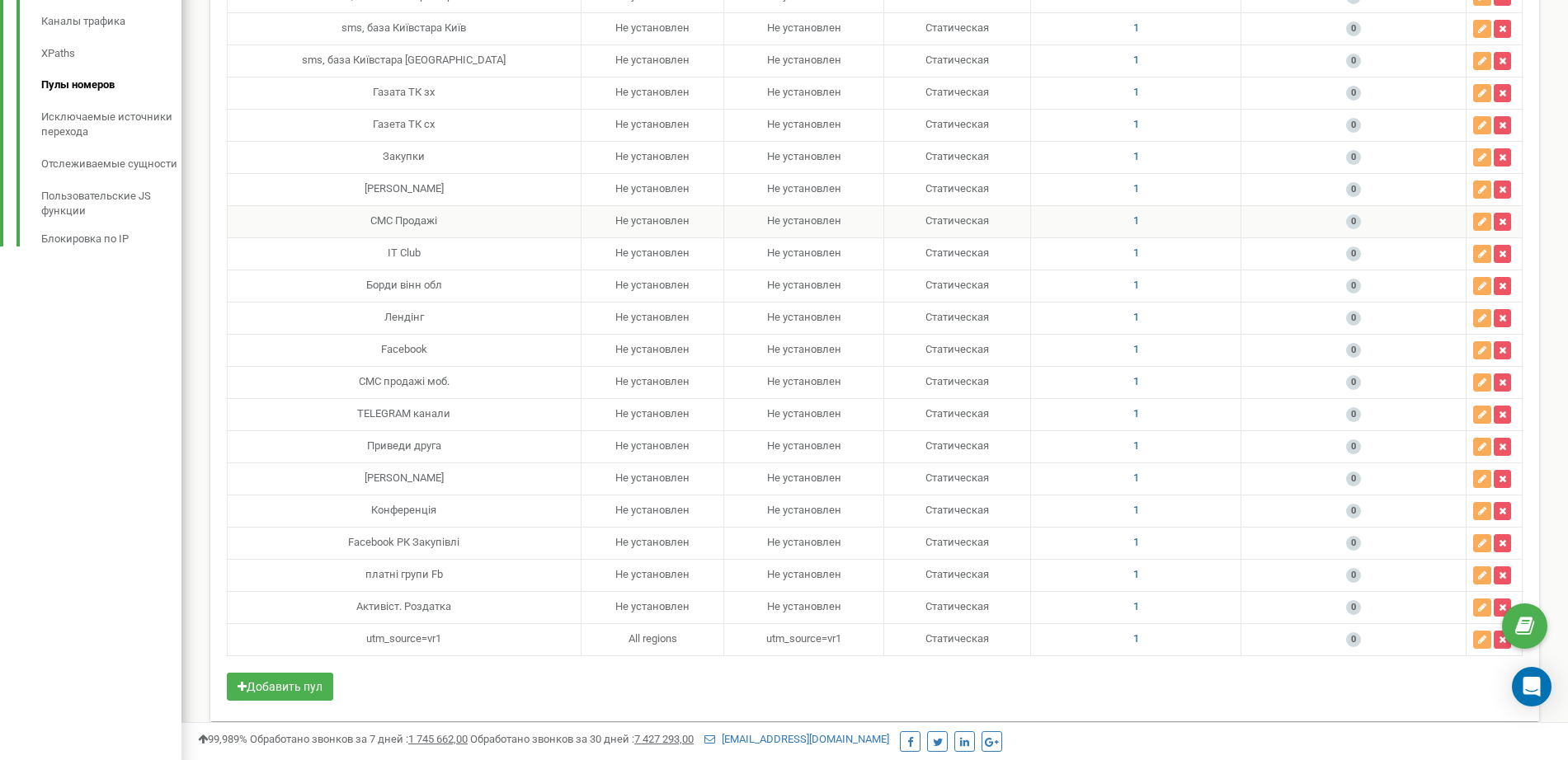
scroll to position [722, 0]
click at [173, 362] on div "tvoekolo.com.ua Проекты park-land.com.ua zim-group.com auto-certificate.com.ua …" at bounding box center [90, 24] width 181 height 1492
drag, startPoint x: 446, startPoint y: 602, endPoint x: 348, endPoint y: 601, distance: 98.0
click at [348, 601] on div "Активіст. Роздатка" at bounding box center [404, 603] width 340 height 16
copy div "Активіст. Роздатка"
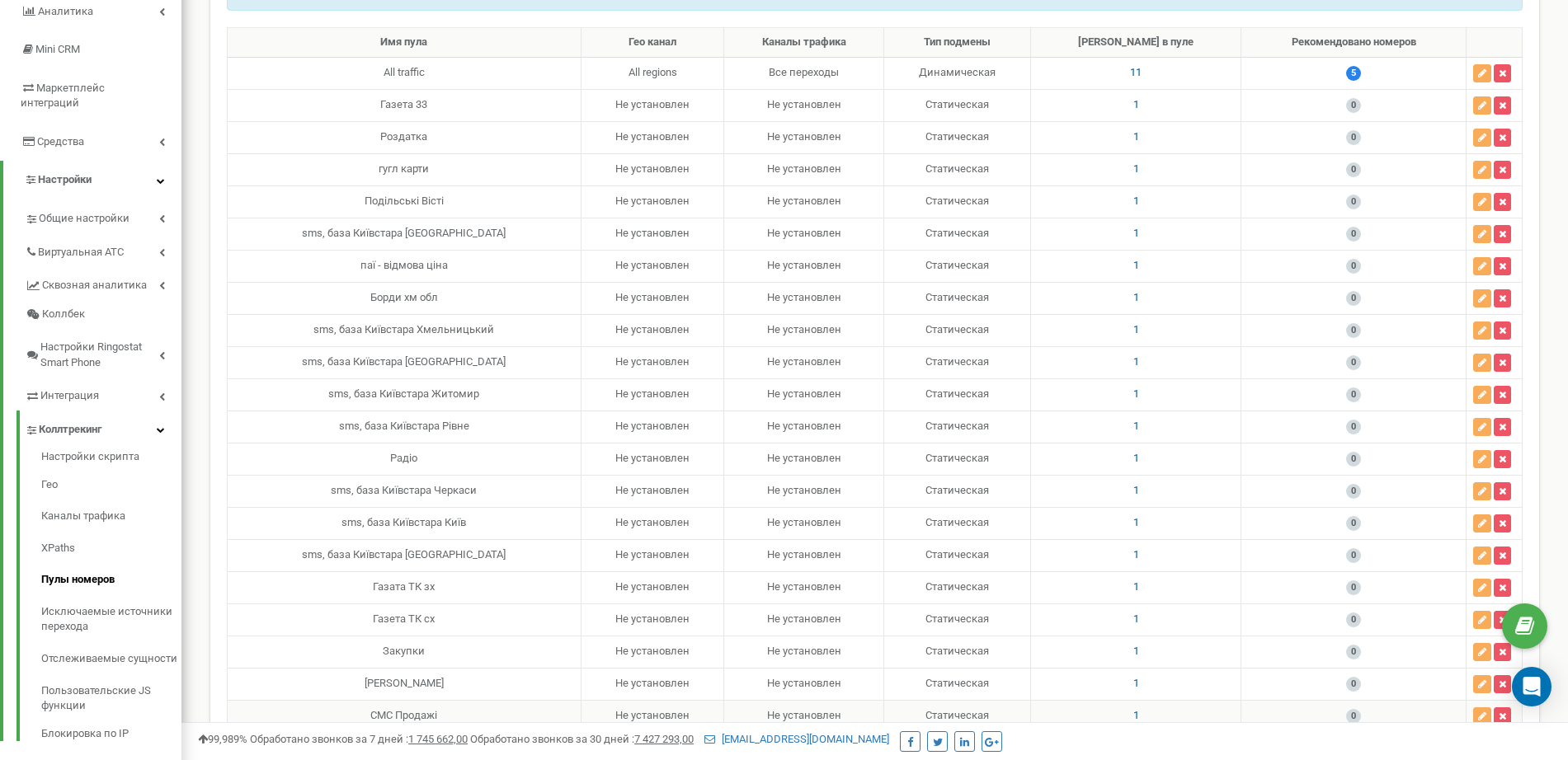
scroll to position [0, 0]
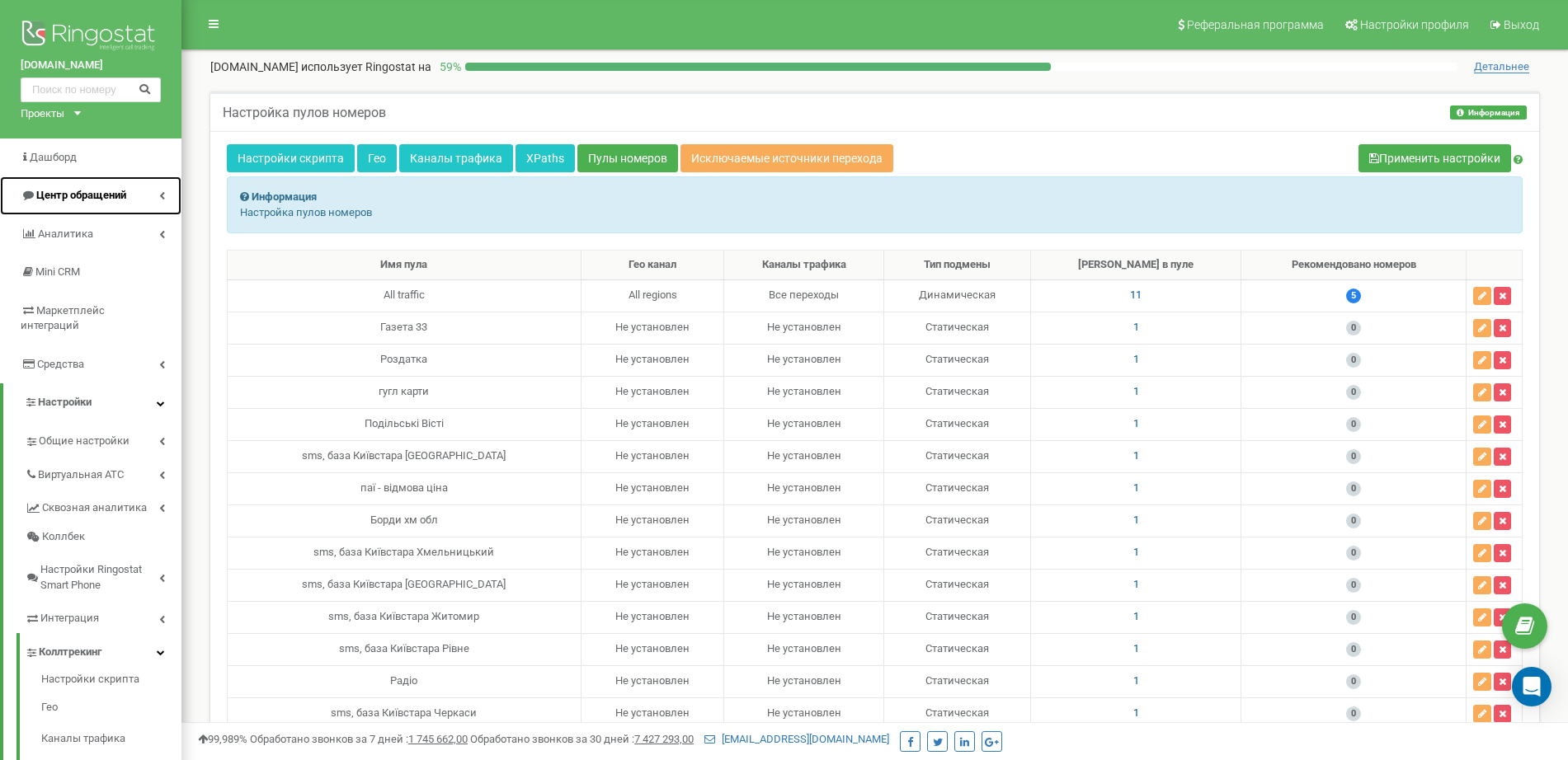
click at [147, 198] on link "Центр обращений" at bounding box center [90, 196] width 181 height 38
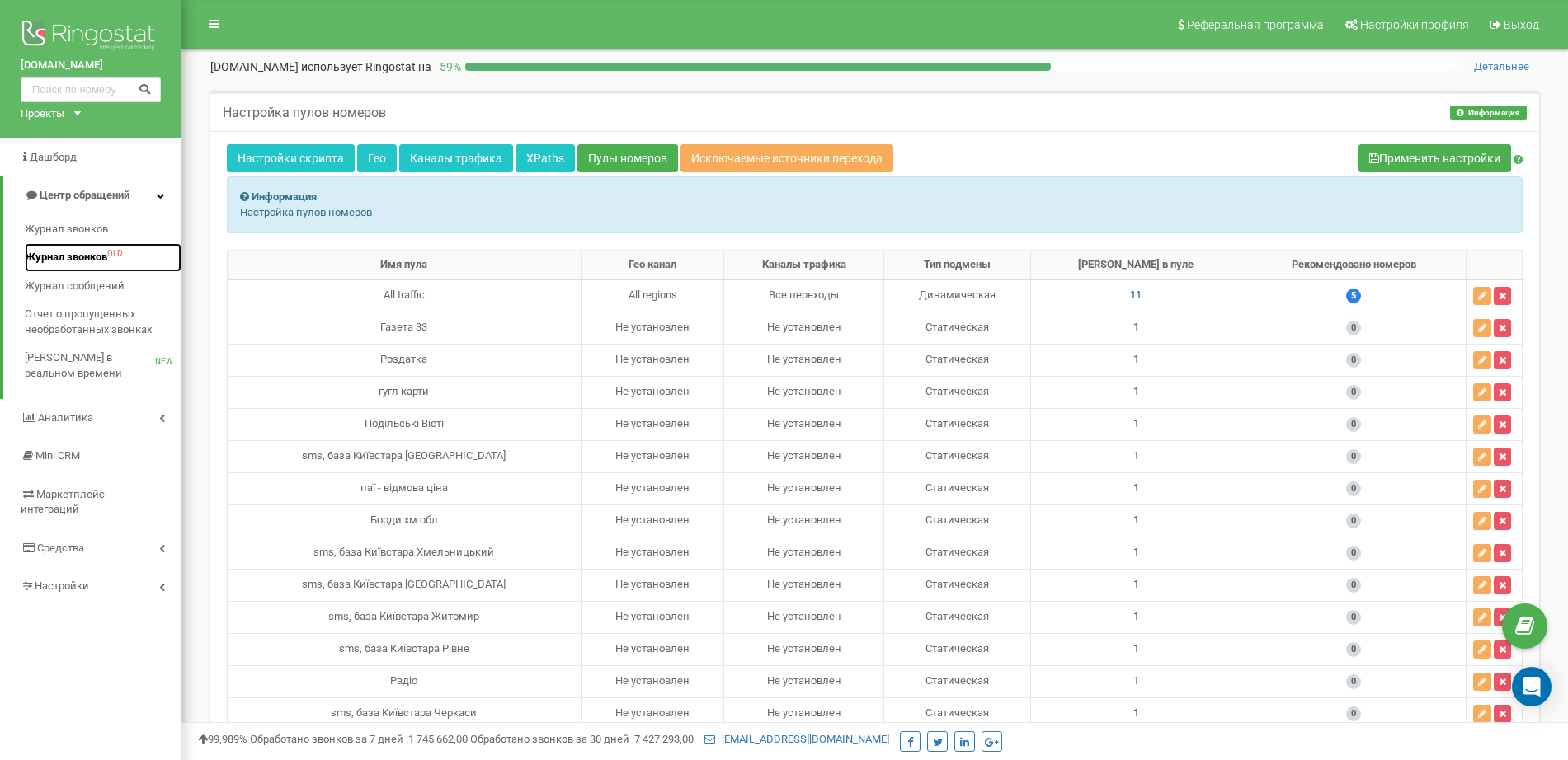
click at [92, 258] on span "Журнал звонков" at bounding box center [66, 258] width 82 height 16
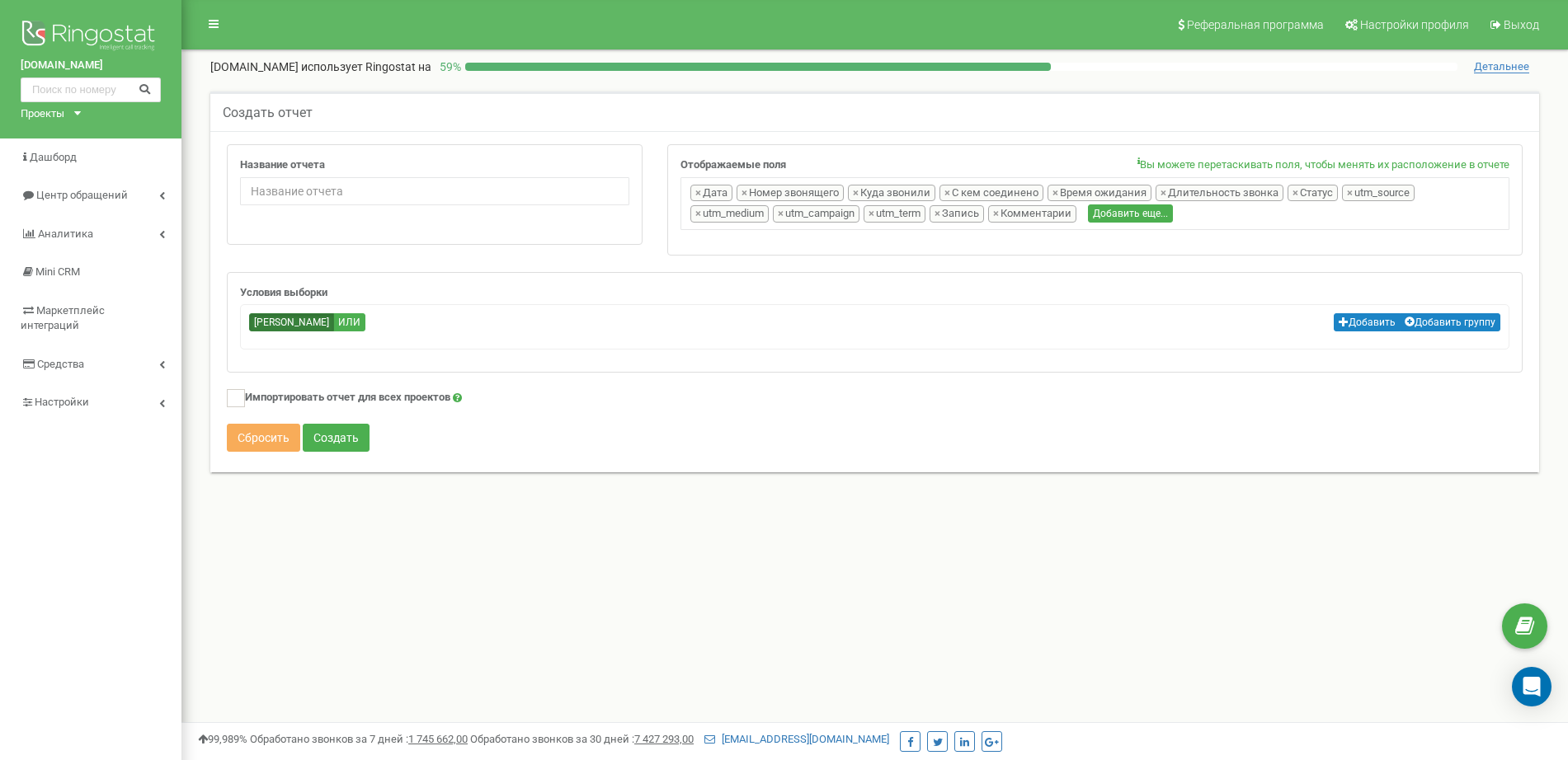
click at [726, 216] on li "× utm_medium" at bounding box center [730, 213] width 79 height 17
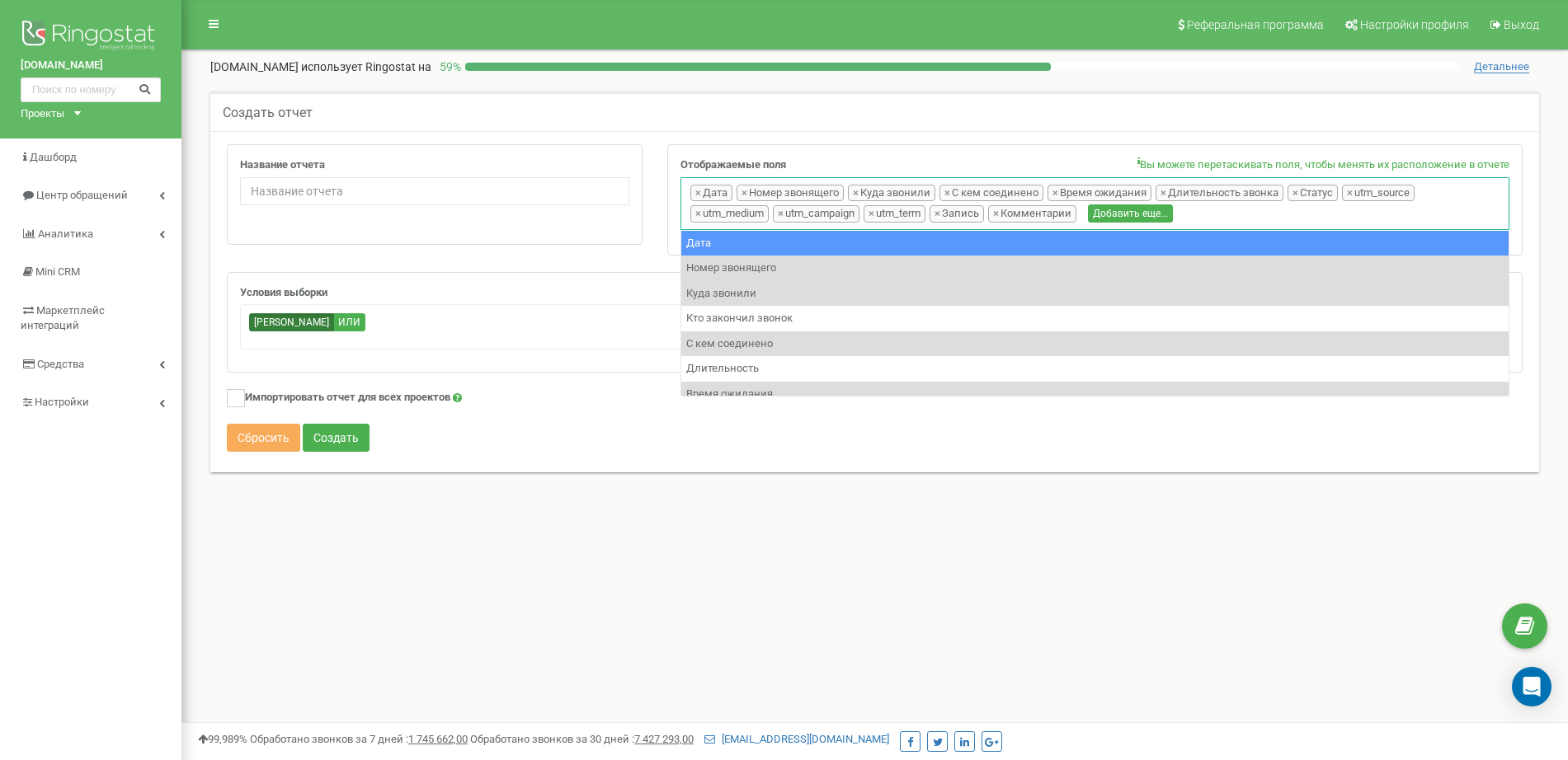
click at [1371, 183] on ul "× Дата × Номер звонящего × Куда звонили × С кем соединено × Время ожидания × Дл…" at bounding box center [1094, 201] width 818 height 42
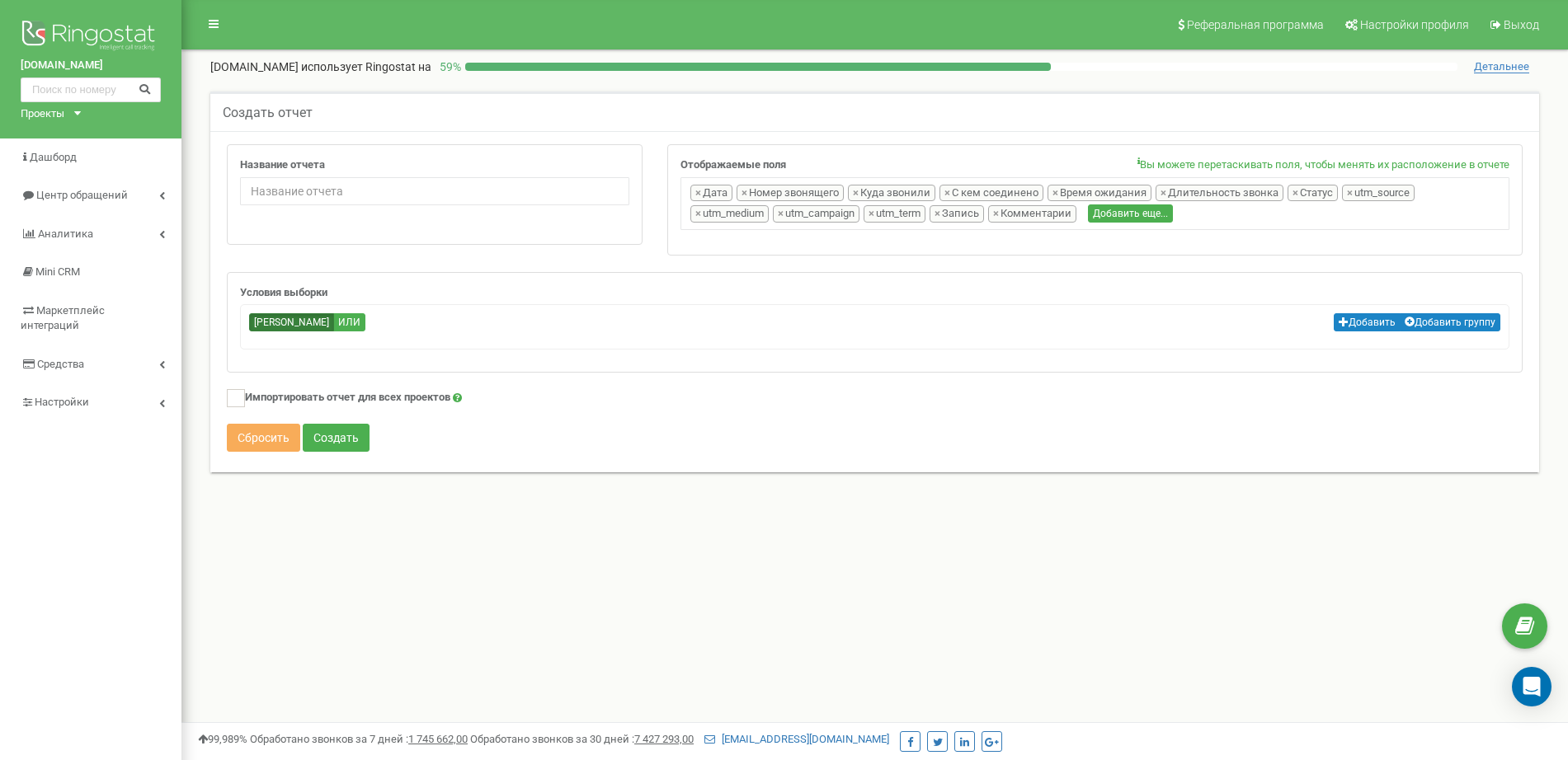
click at [1360, 190] on li "× utm_source" at bounding box center [1378, 193] width 72 height 17
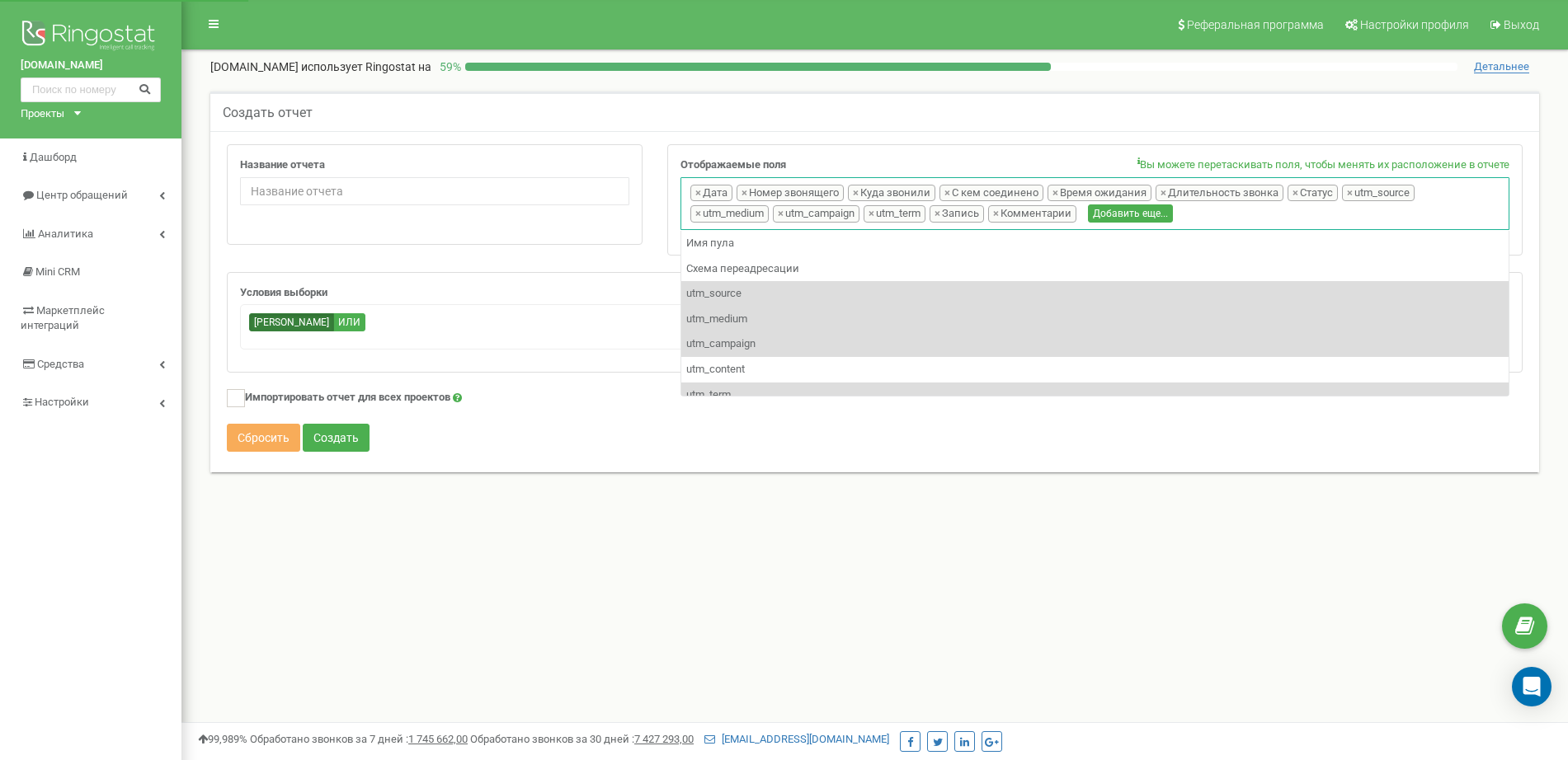
scroll to position [227, 0]
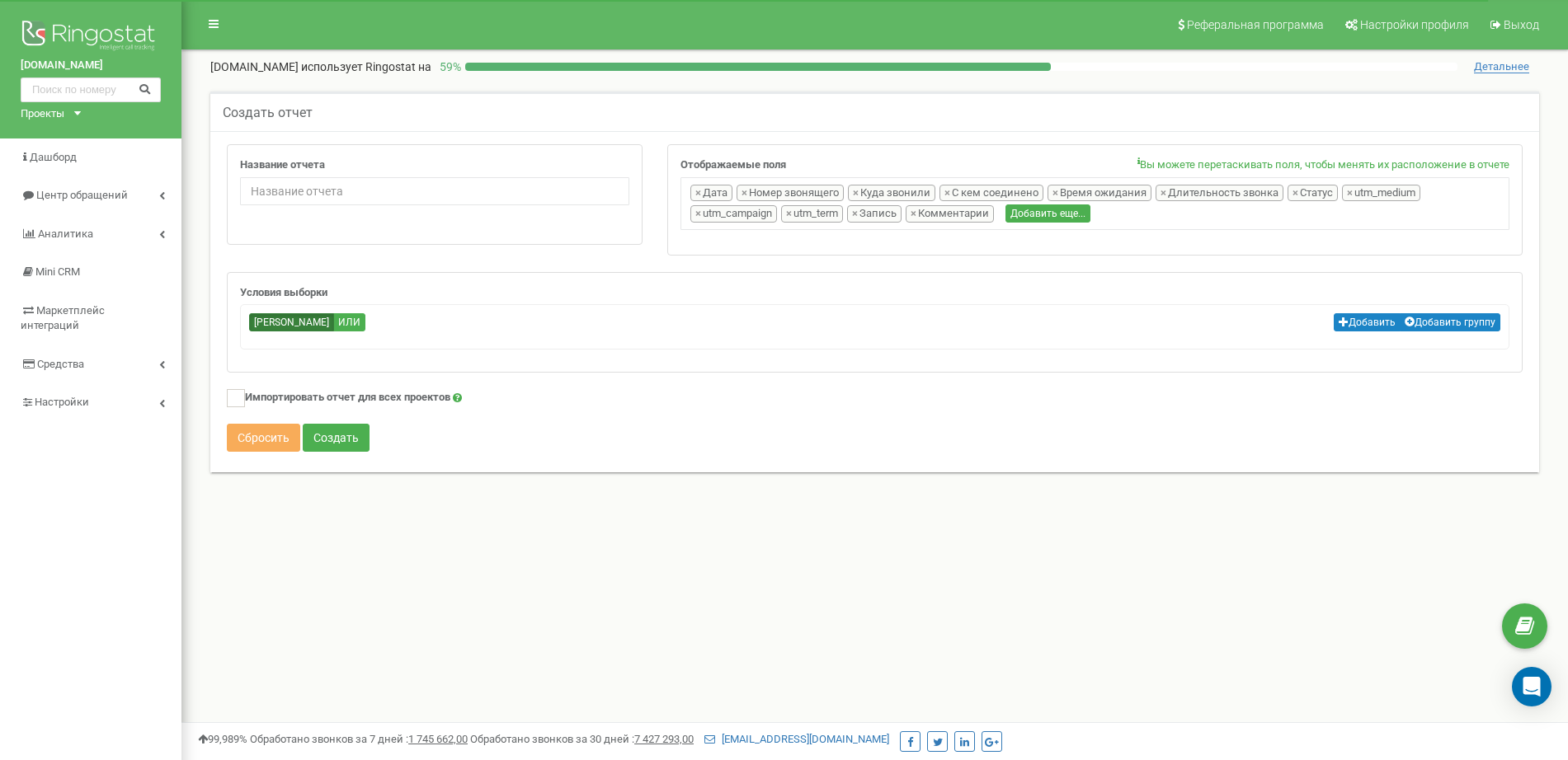
click at [451, 324] on dt "Добавить Добавить группу И ИЛИ" at bounding box center [875, 324] width 1251 height 22
click at [434, 335] on dt "Добавить Добавить группу И ИЛИ" at bounding box center [875, 324] width 1251 height 22
click at [1354, 318] on button "Добавить" at bounding box center [1367, 322] width 67 height 18
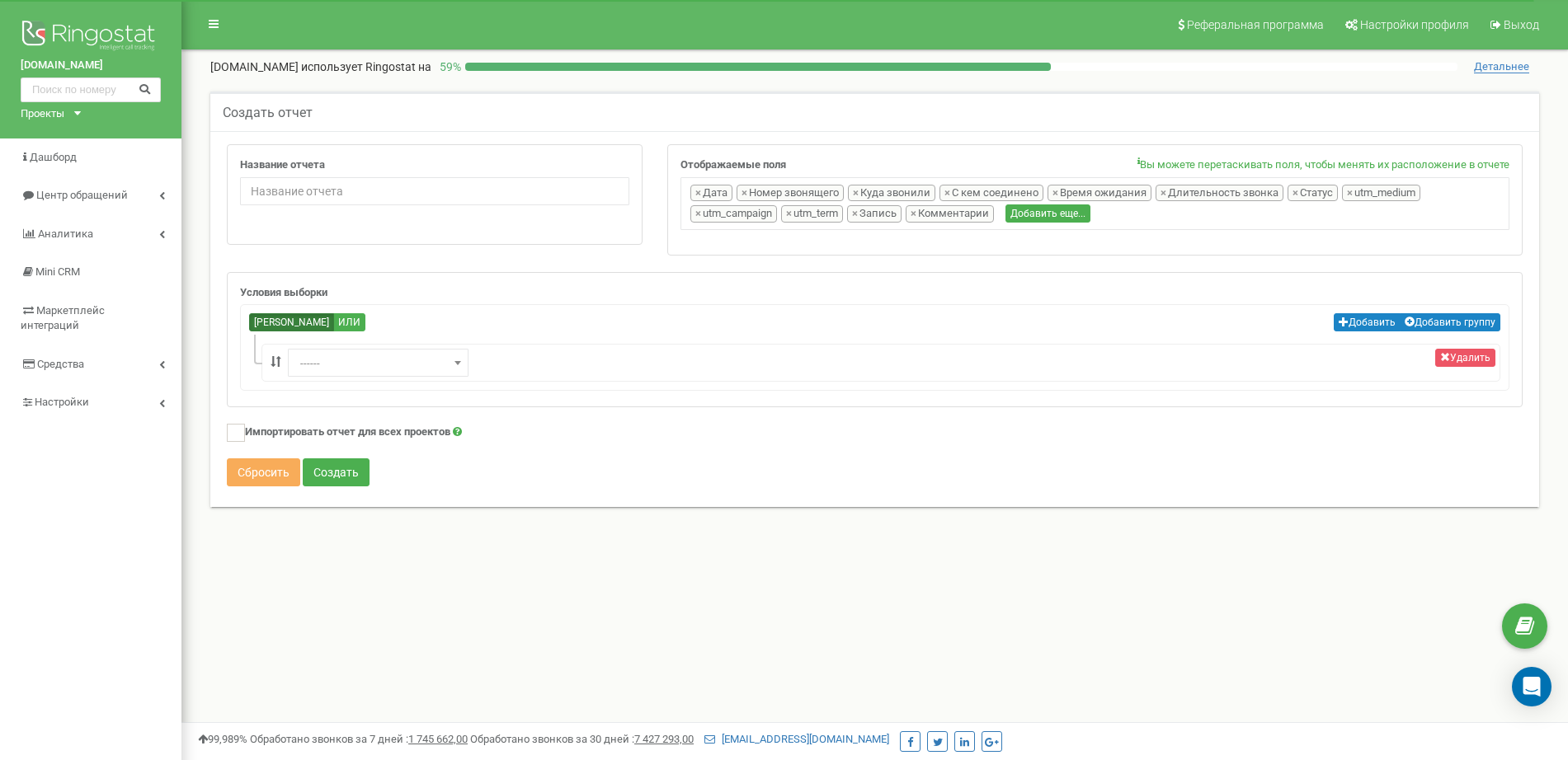
click at [435, 366] on span "------" at bounding box center [378, 363] width 169 height 23
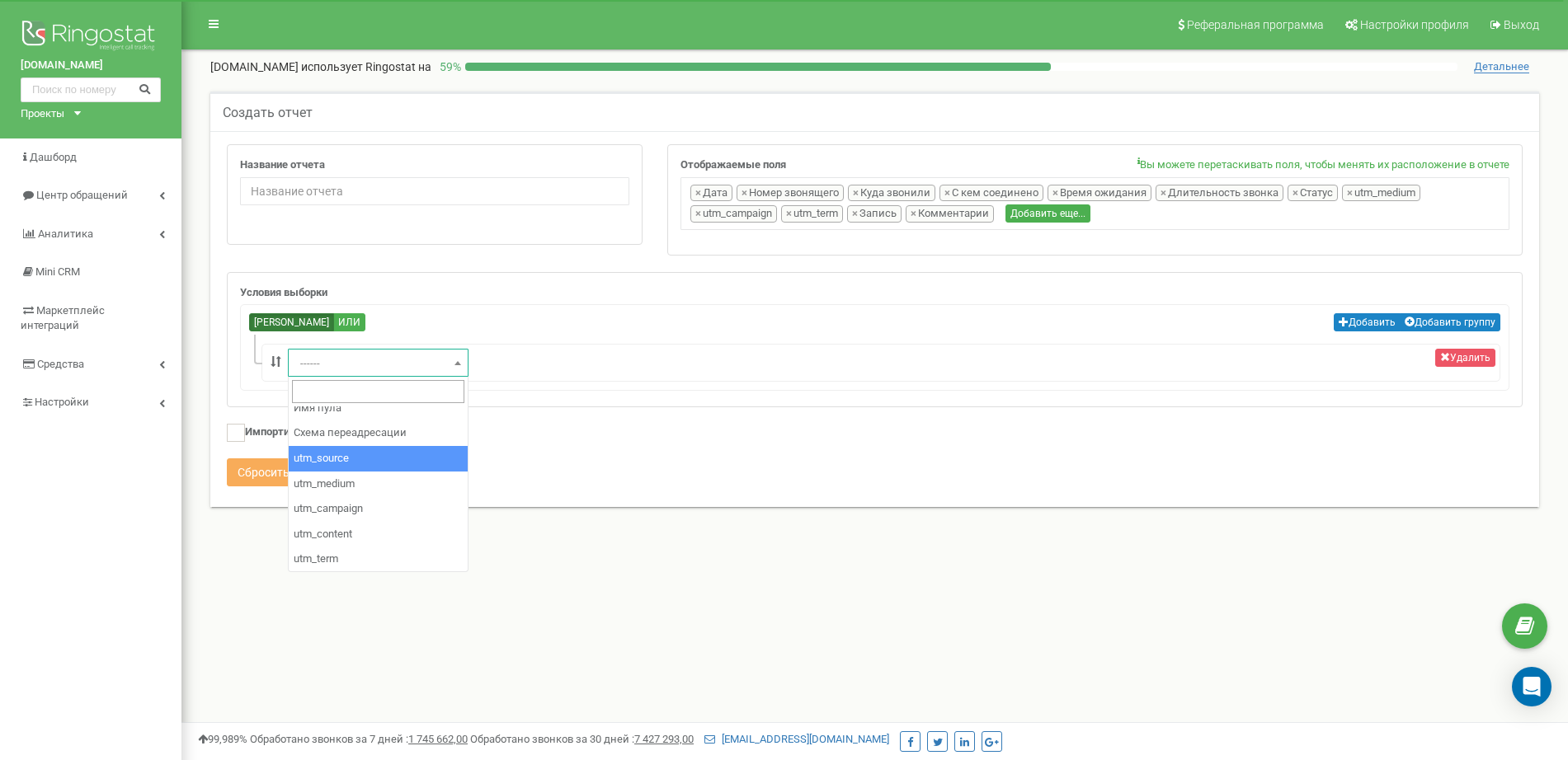
select select "utm_source"
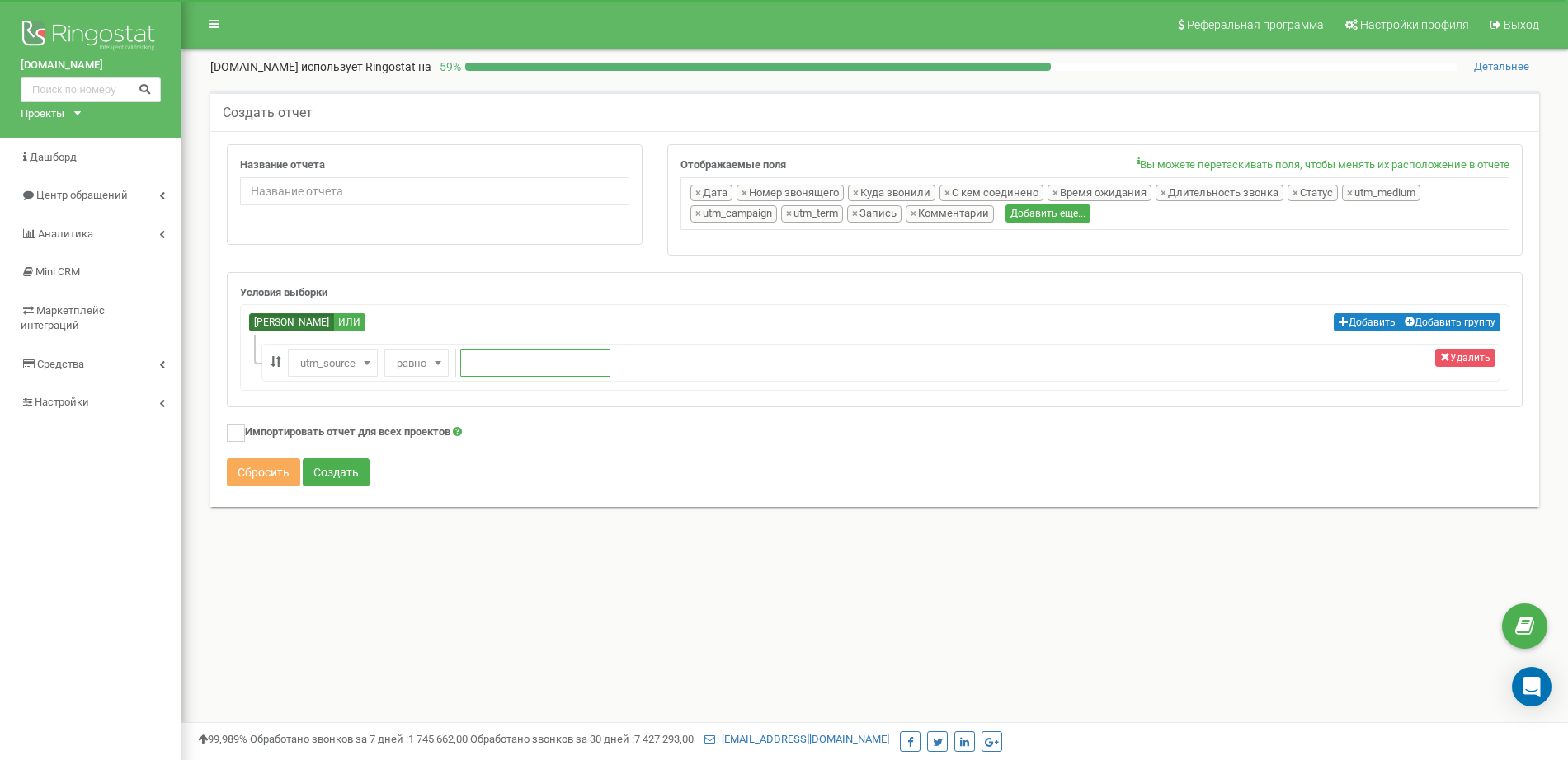
click at [524, 365] on input "text" at bounding box center [535, 362] width 150 height 28
paste input "Активіст. Роздатка"
type input "Активіст. Роздатка"
click at [327, 471] on button "Создать" at bounding box center [336, 472] width 67 height 28
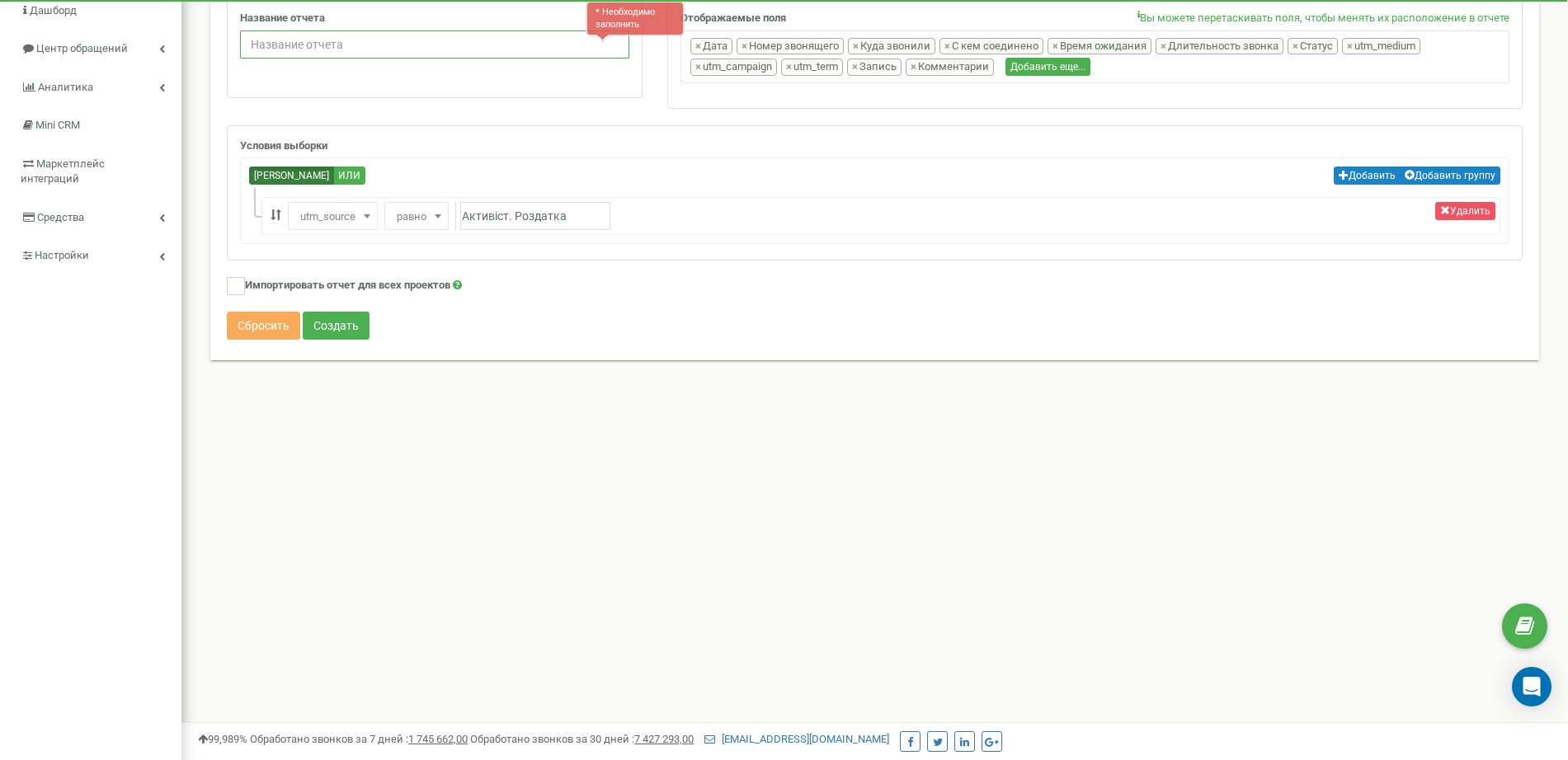
scroll to position [147, 0]
click at [306, 46] on input "Название отчета" at bounding box center [435, 43] width 390 height 28
paste input "Активіст. Роздатка"
type input "Активіст. Роздатка"
click at [331, 333] on button "Создать" at bounding box center [336, 324] width 67 height 28
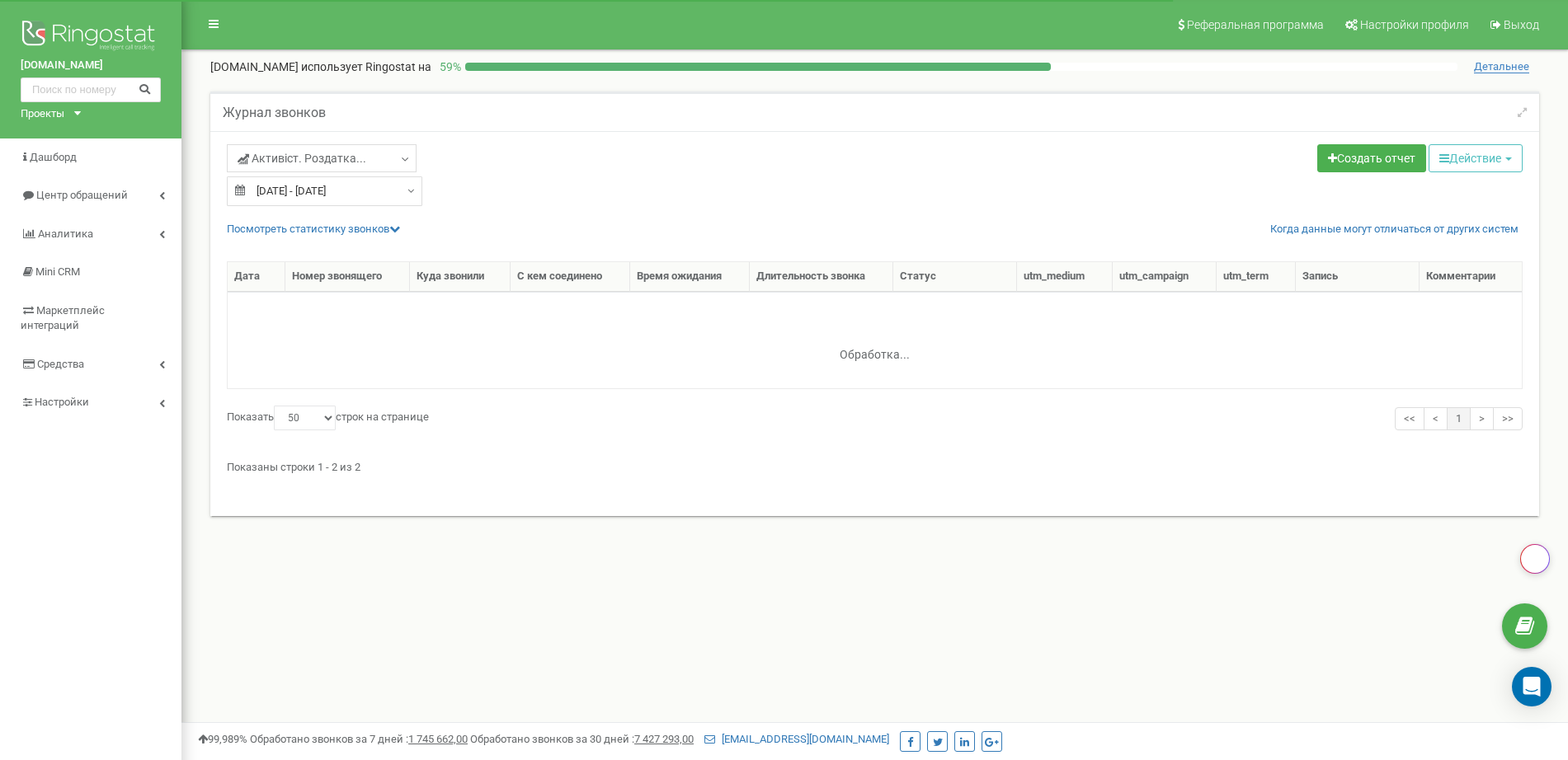
select select "50"
click at [205, 573] on div "Реферальная программа Настройки профиля Выход tvoekolo.com.ua использует Ringos…" at bounding box center [875, 495] width 1387 height 990
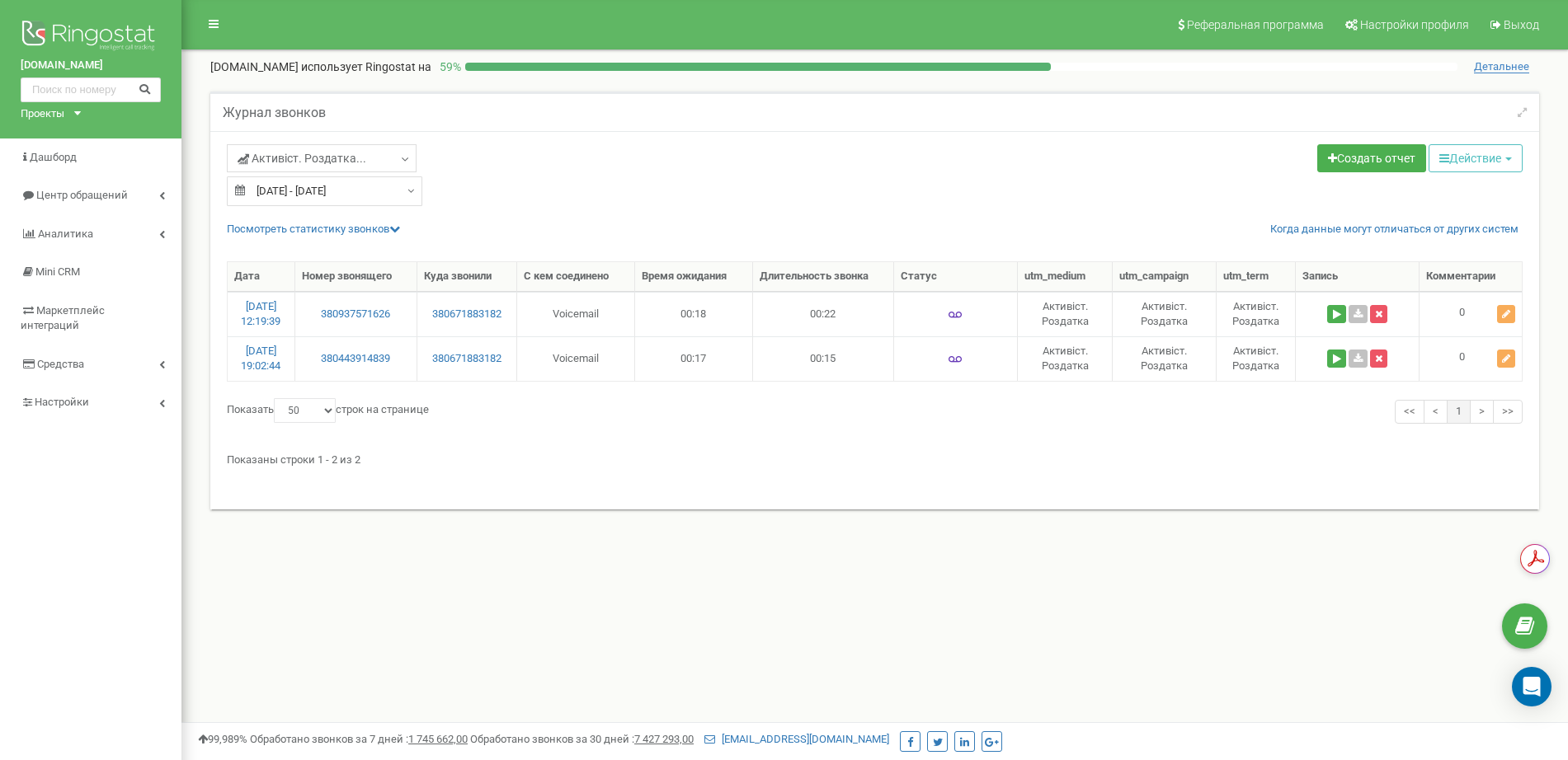
click at [117, 522] on div "tvoekolo.com.ua Проекты park-land.com.ua zim-group.com auto-certificate.com.ua …" at bounding box center [90, 495] width 181 height 990
click at [177, 551] on div "tvoekolo.com.ua Проекты park-land.com.ua zim-group.com auto-certificate.com.ua …" at bounding box center [90, 495] width 181 height 990
click at [195, 552] on div "Журнал звонков Активіст. Роздатка... Целевые Коллбек Исходящие Контекстная рекл…" at bounding box center [875, 319] width 1362 height 488
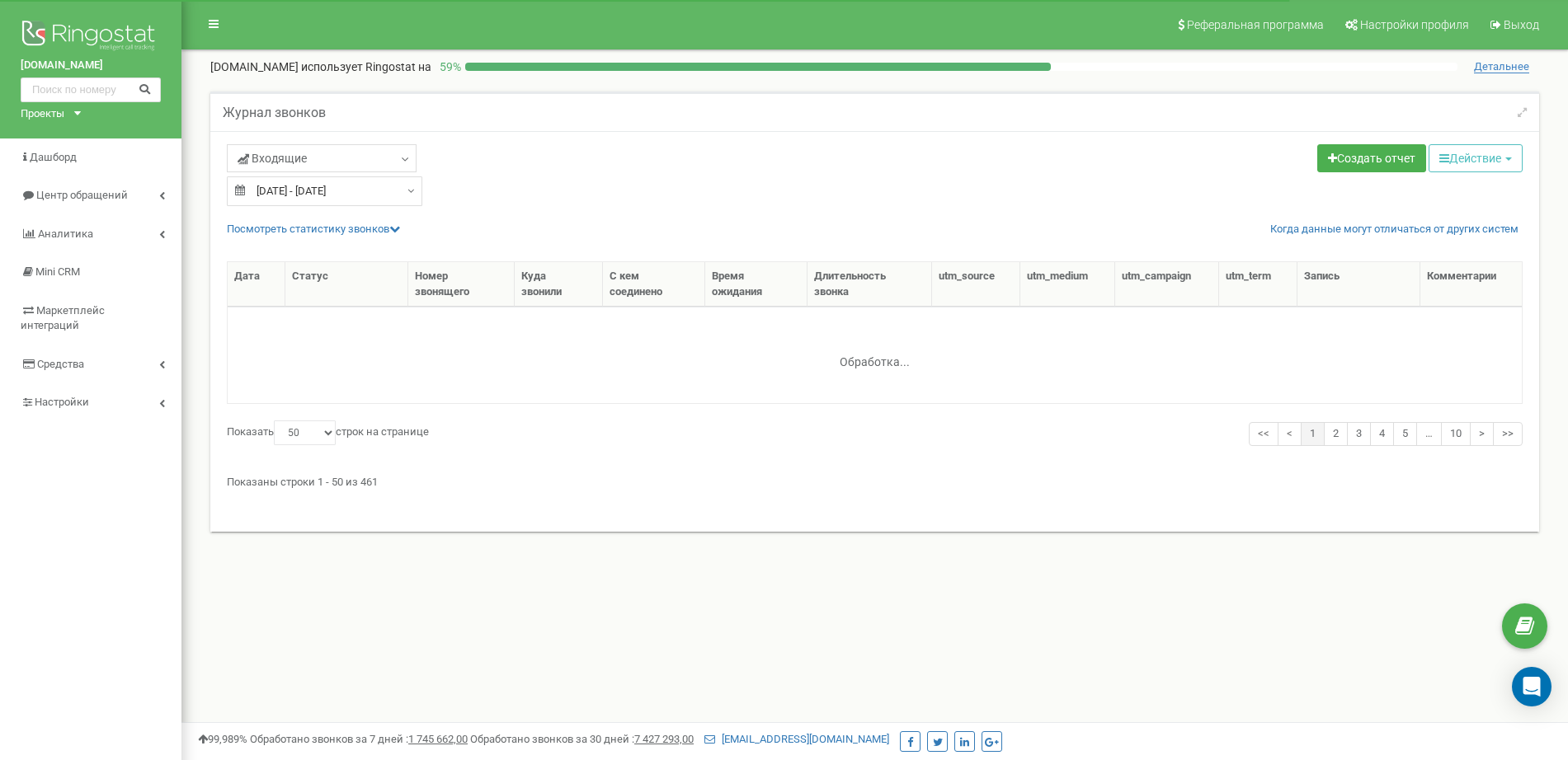
select select "50"
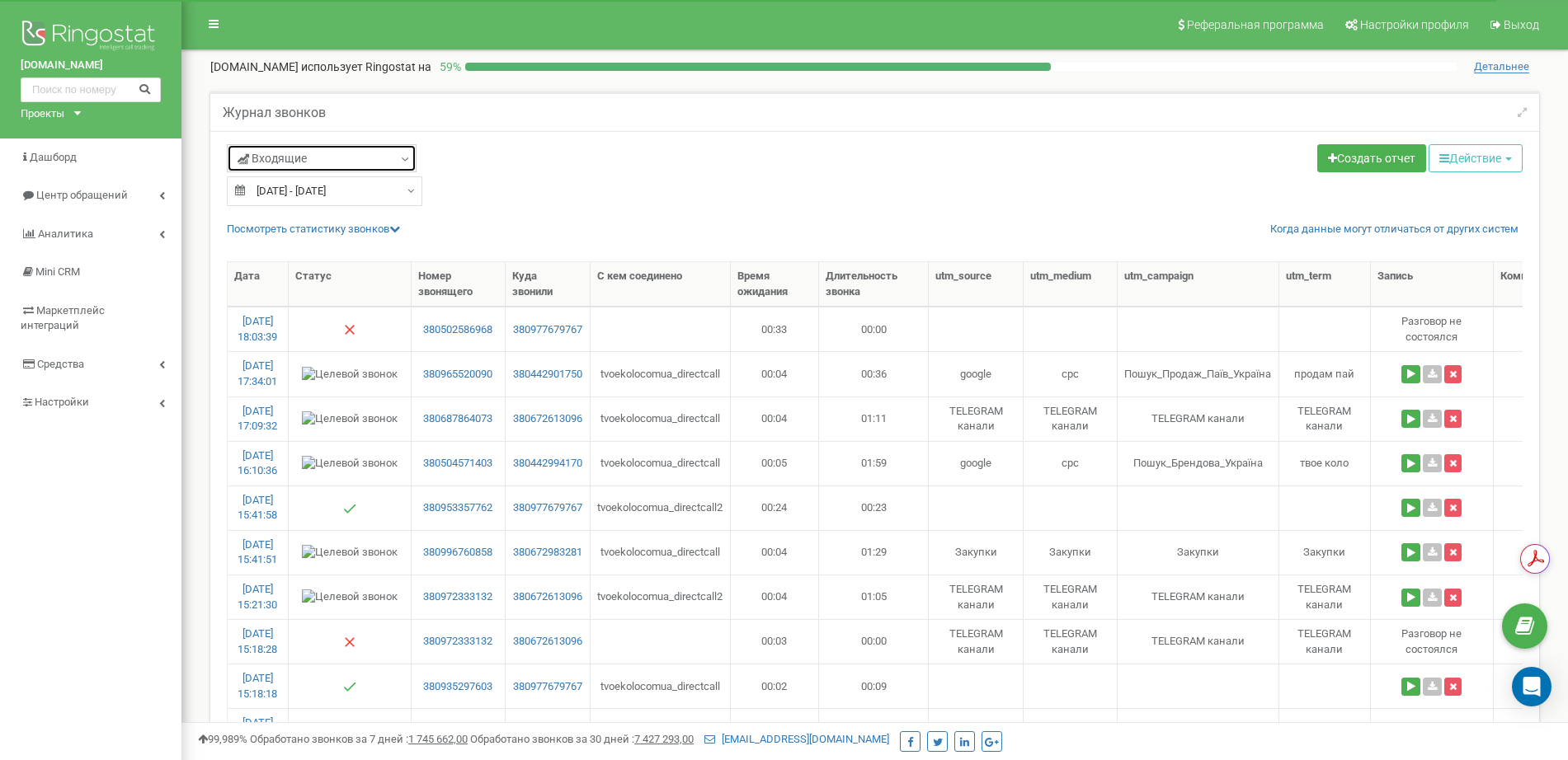
click at [386, 162] on link "Входящие" at bounding box center [322, 158] width 189 height 28
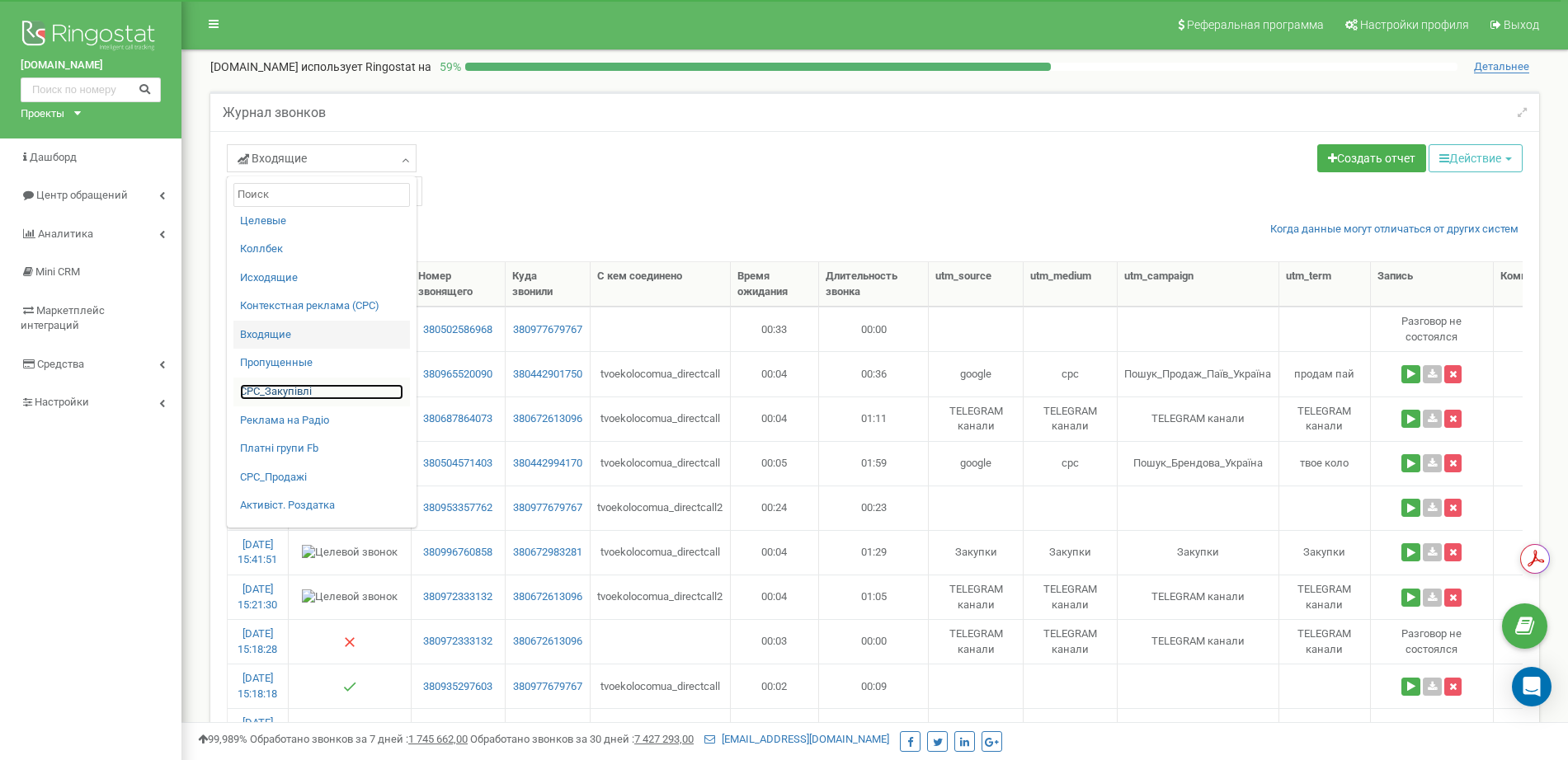
click at [280, 388] on link "СPC_Закупівлі" at bounding box center [322, 392] width 164 height 16
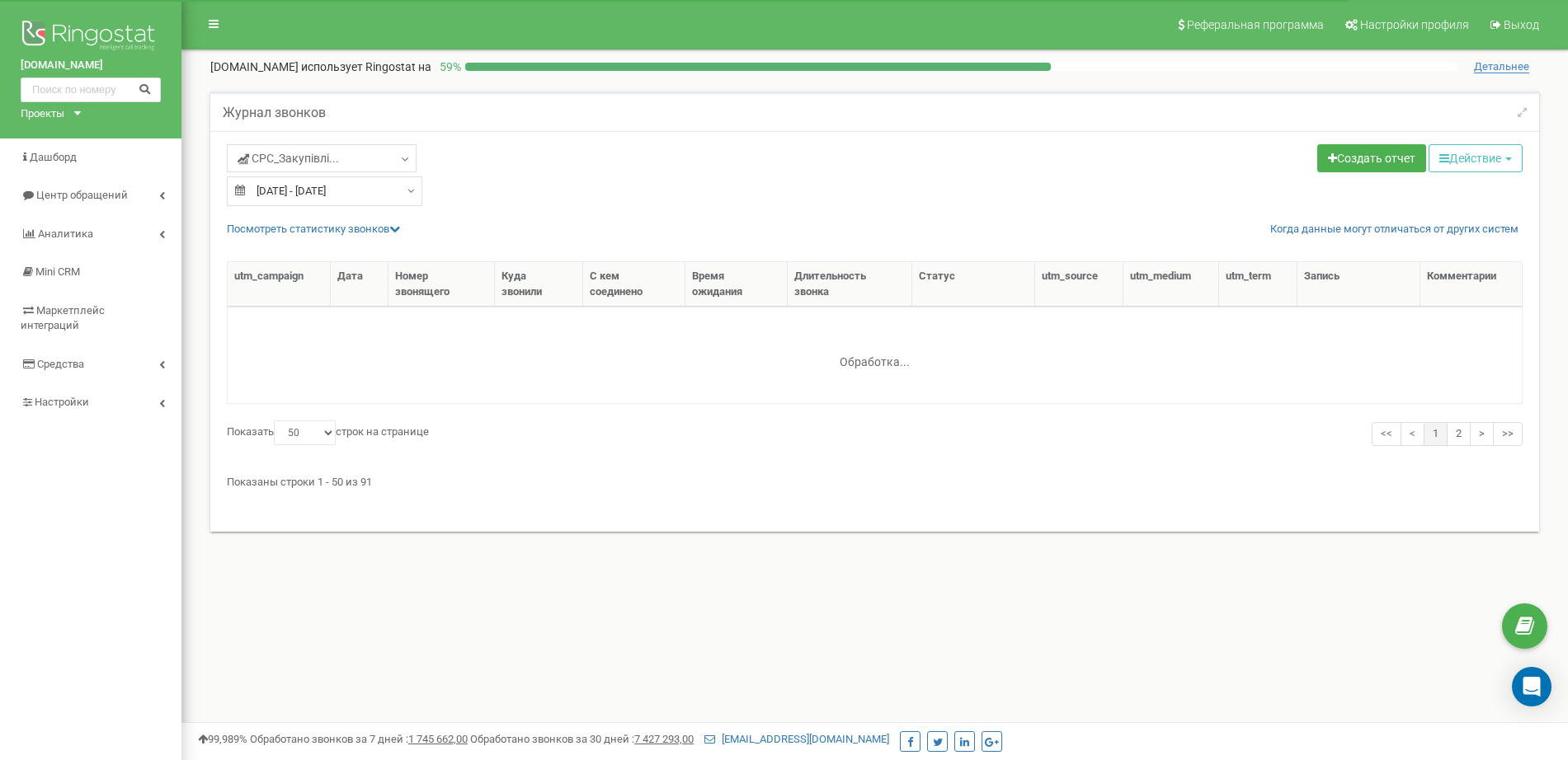
select select "50"
click at [384, 191] on input "27.01.2025 - 17.02.2025" at bounding box center [324, 191] width 196 height 29
type input "27.01.2025"
type input "17.02.2025"
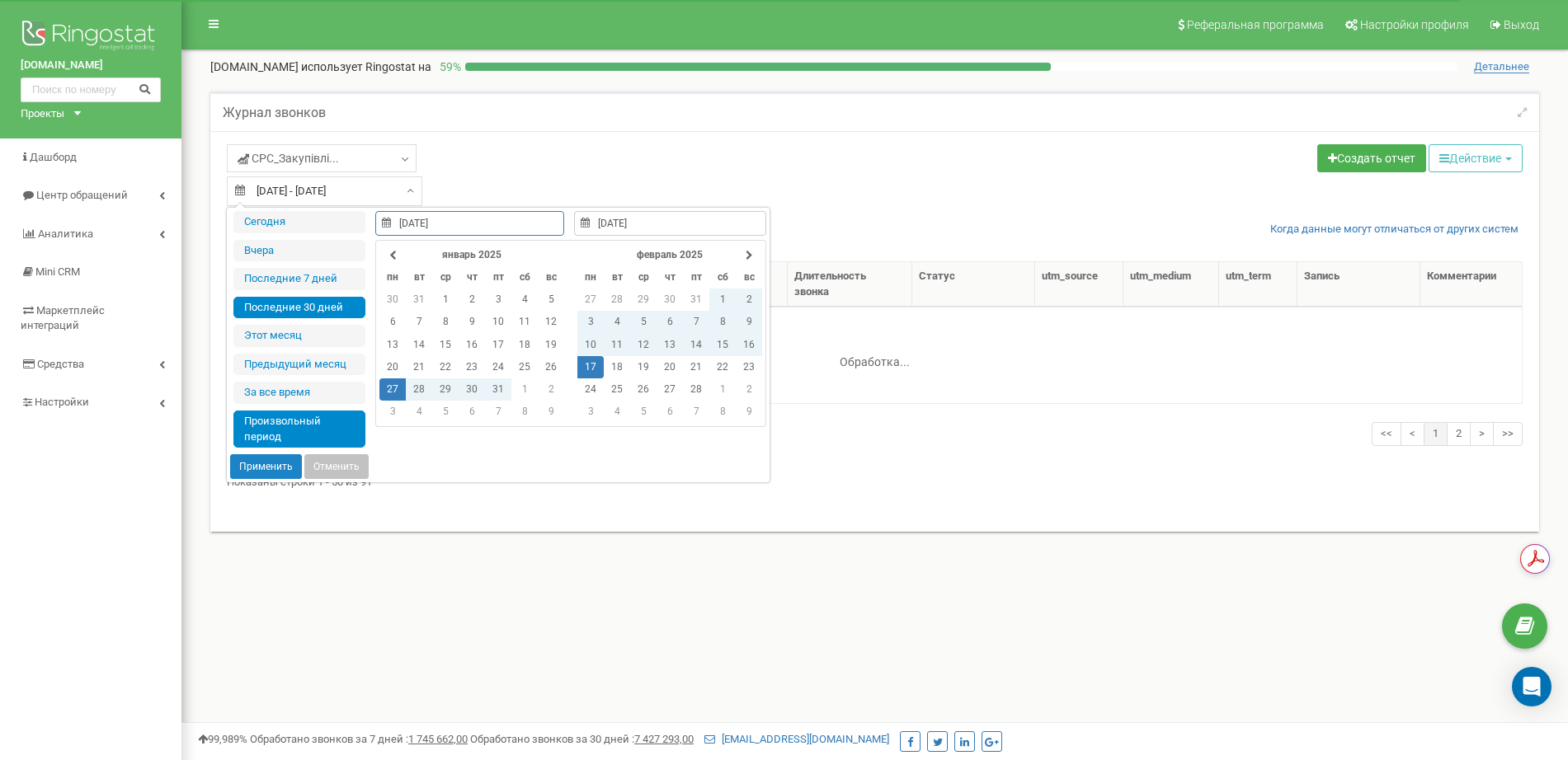
type input "17.09.2025"
type input "23.09.2025"
type input "27.01.2025"
type input "17.02.2025"
type input "25.08.2025"
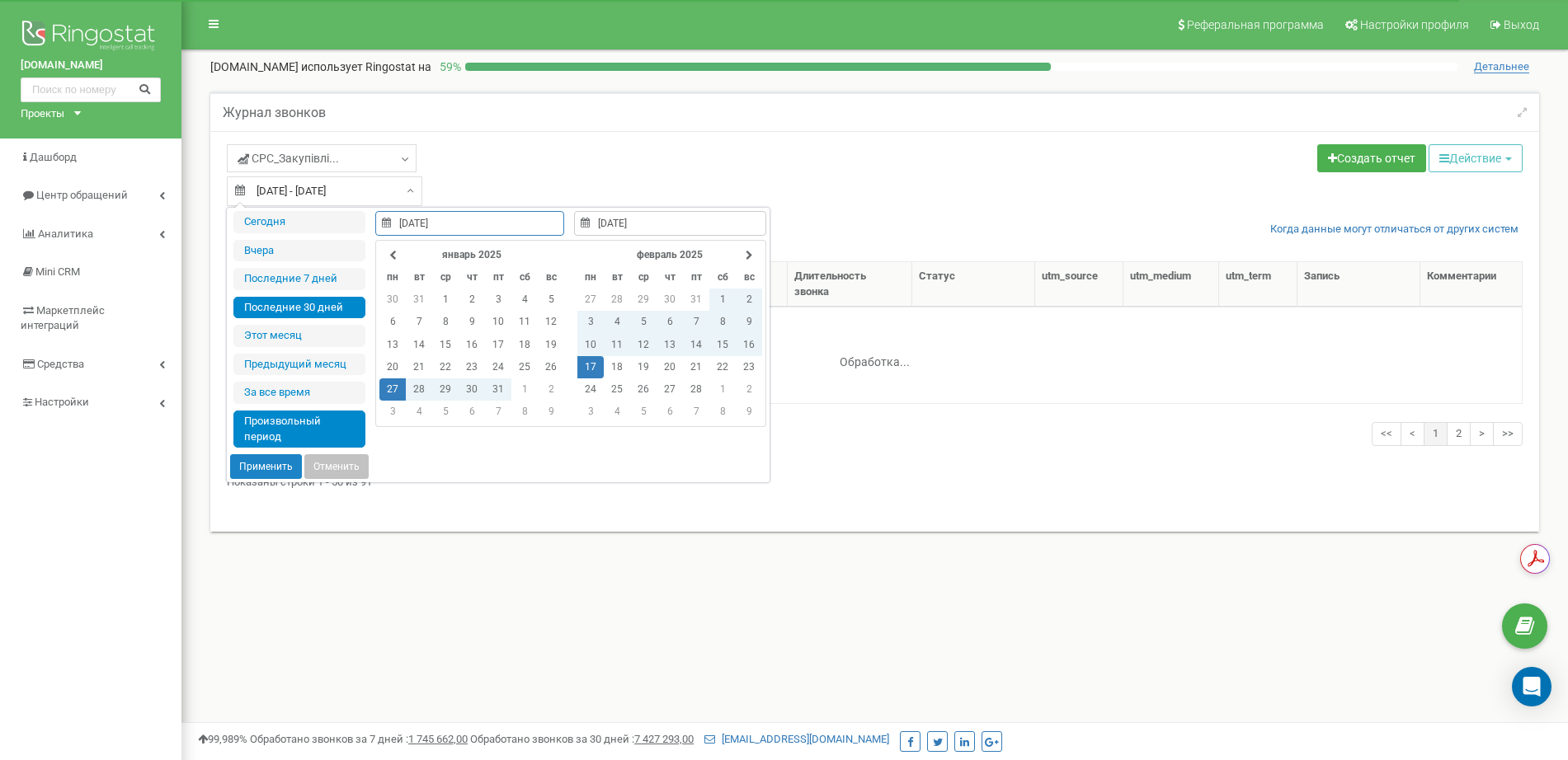
type input "23.09.2025"
type input "27.01.2025"
type input "17.02.2025"
type input "01.09.2025"
type input "23.09.2025"
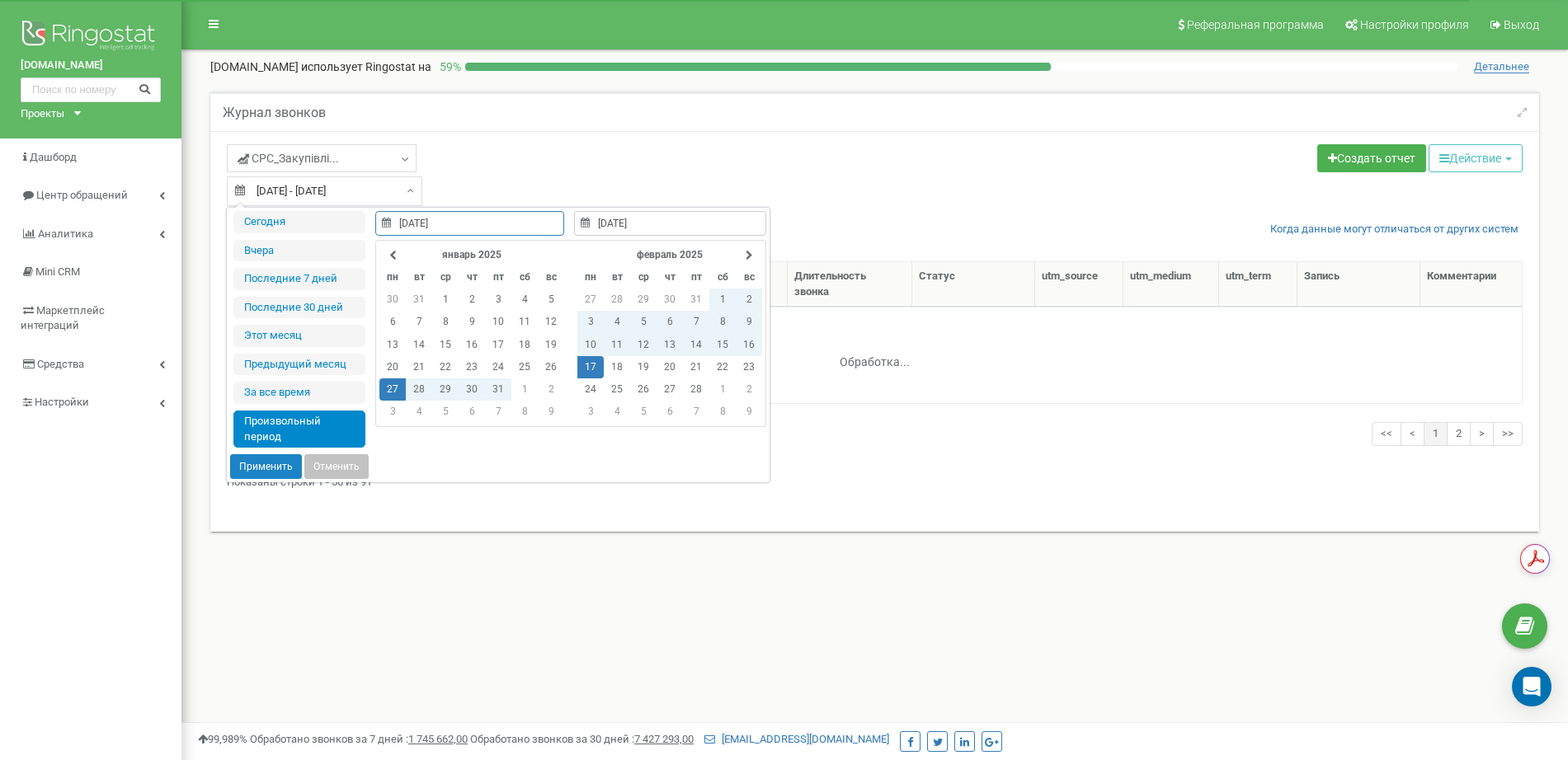
type input "27.01.2025"
type input "17.02.2025"
type input "01.09.2025"
type input "23.09.2025"
click at [304, 330] on li "Этот месяц" at bounding box center [299, 336] width 132 height 22
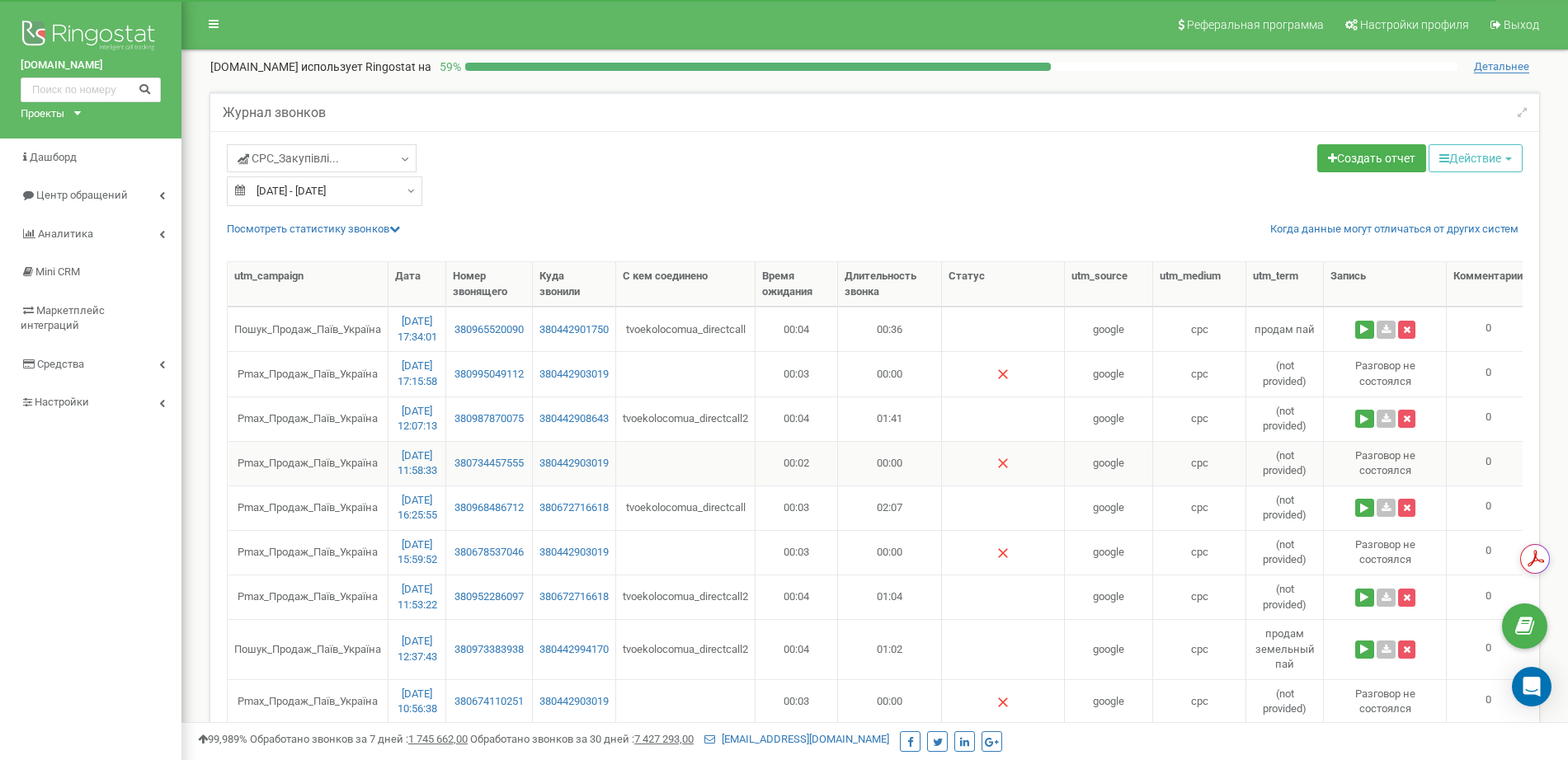
type input "[DATE] - [DATE]"
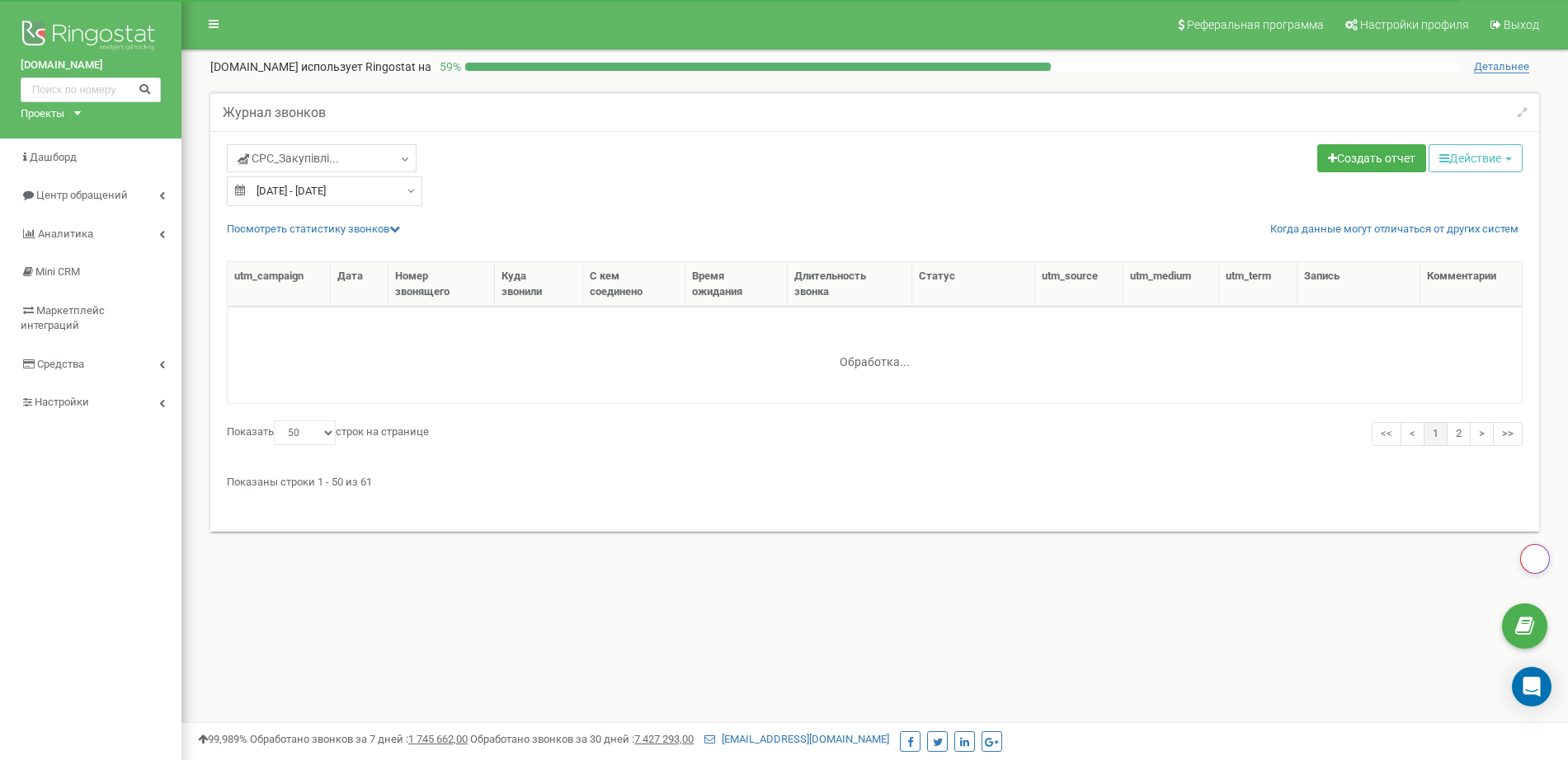
select select "50"
